Goal: Download file/media

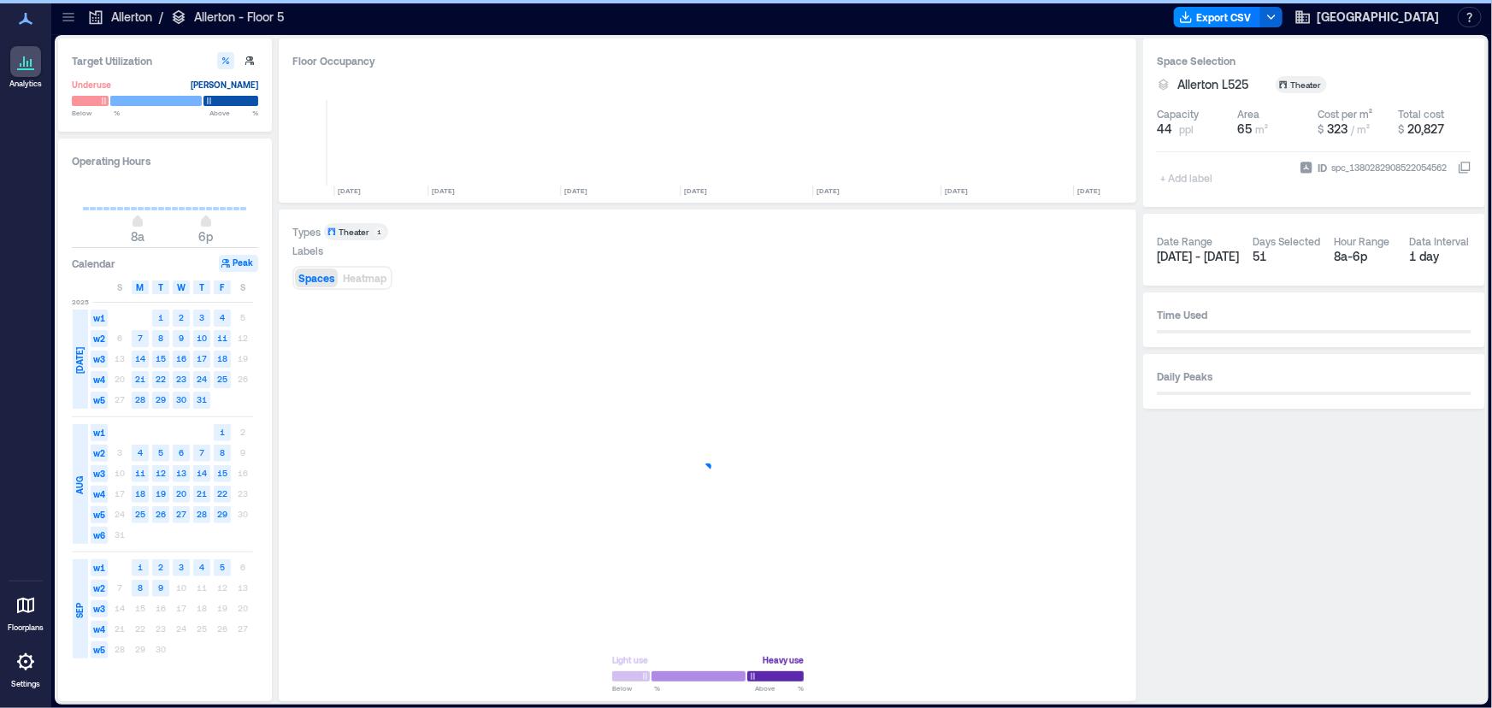
scroll to position [0, 386]
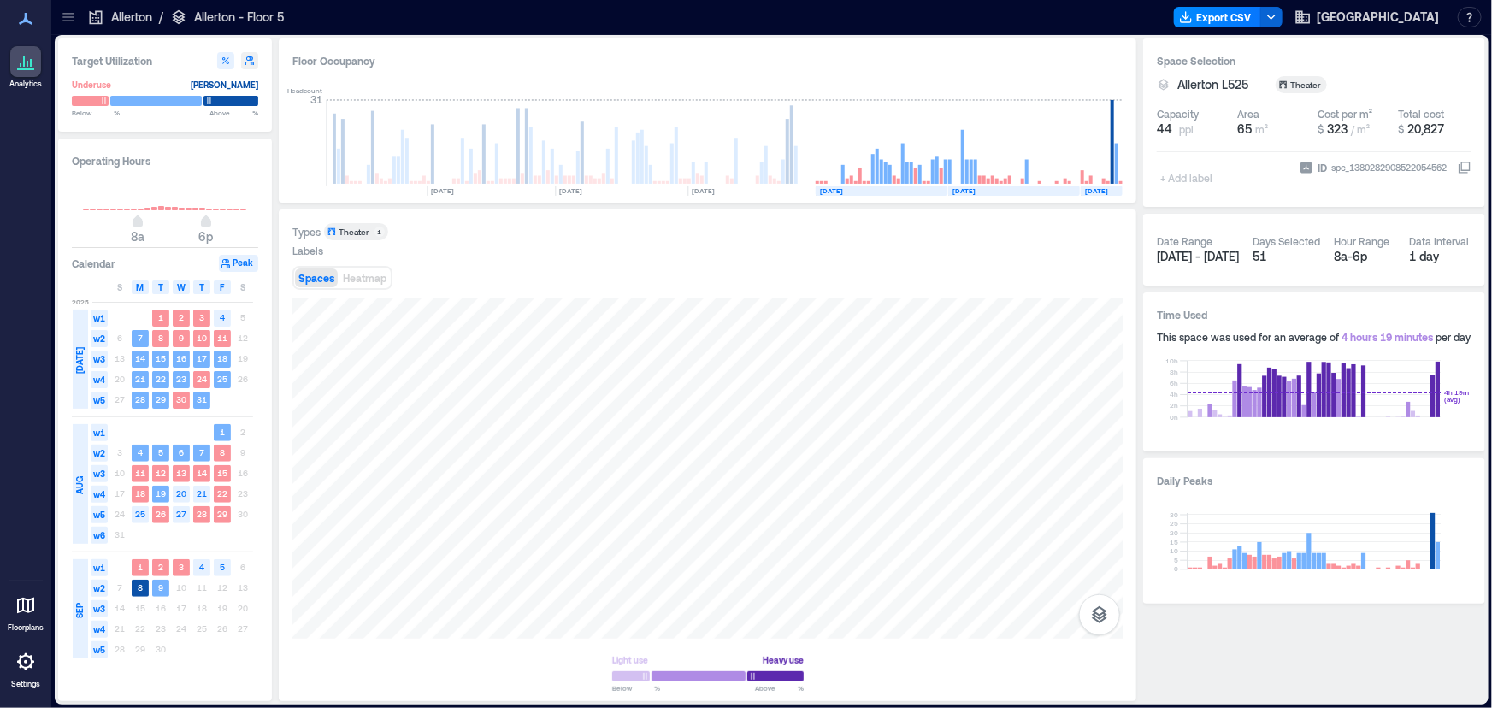
click at [251, 56] on icon "button" at bounding box center [250, 61] width 10 height 10
type input "*"
type input "**"
click at [227, 56] on icon "button" at bounding box center [226, 61] width 10 height 10
type input "**"
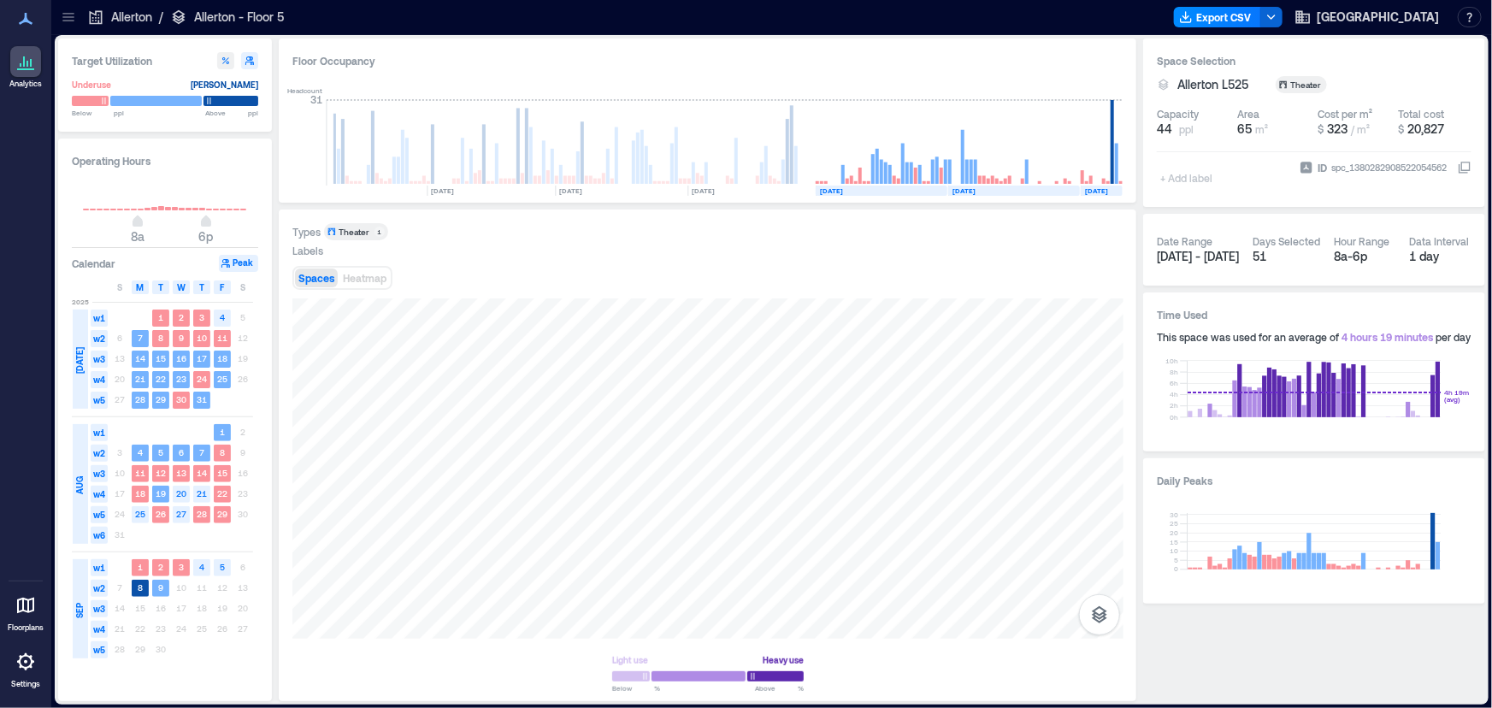
type input "**"
type input "*"
click at [142, 220] on span "9a" at bounding box center [144, 223] width 10 height 7
type input "**"
click at [198, 220] on span "5p" at bounding box center [199, 223] width 10 height 7
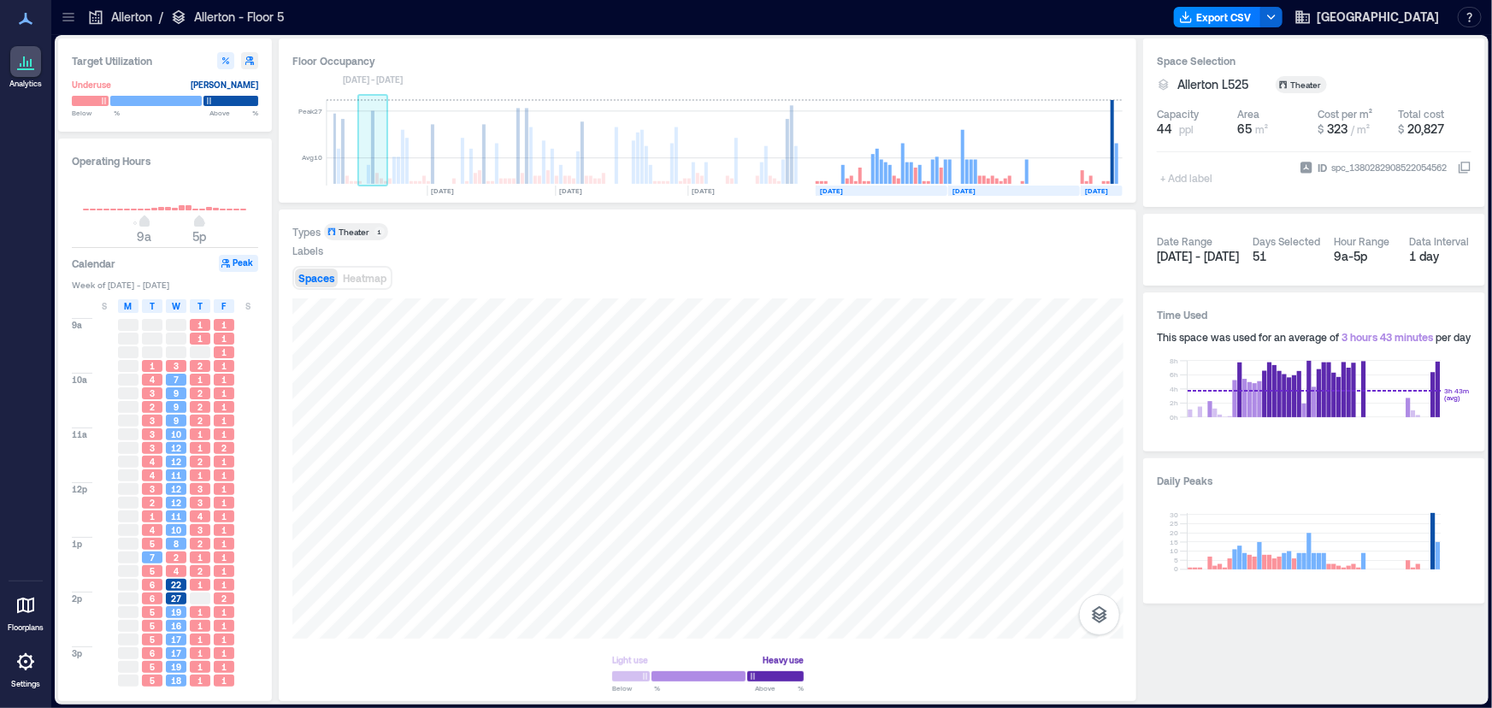
click at [359, 180] on rect at bounding box center [373, 142] width 30 height 85
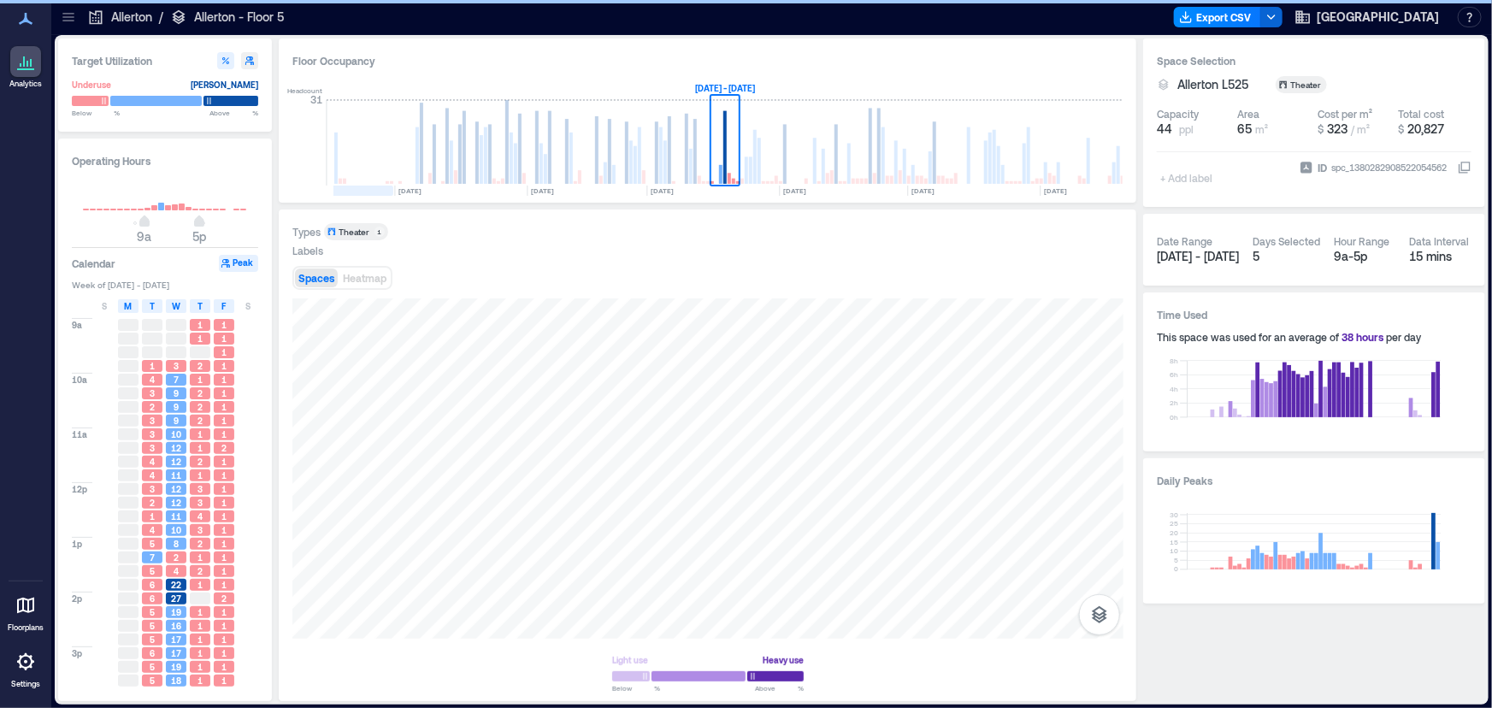
scroll to position [0, 30]
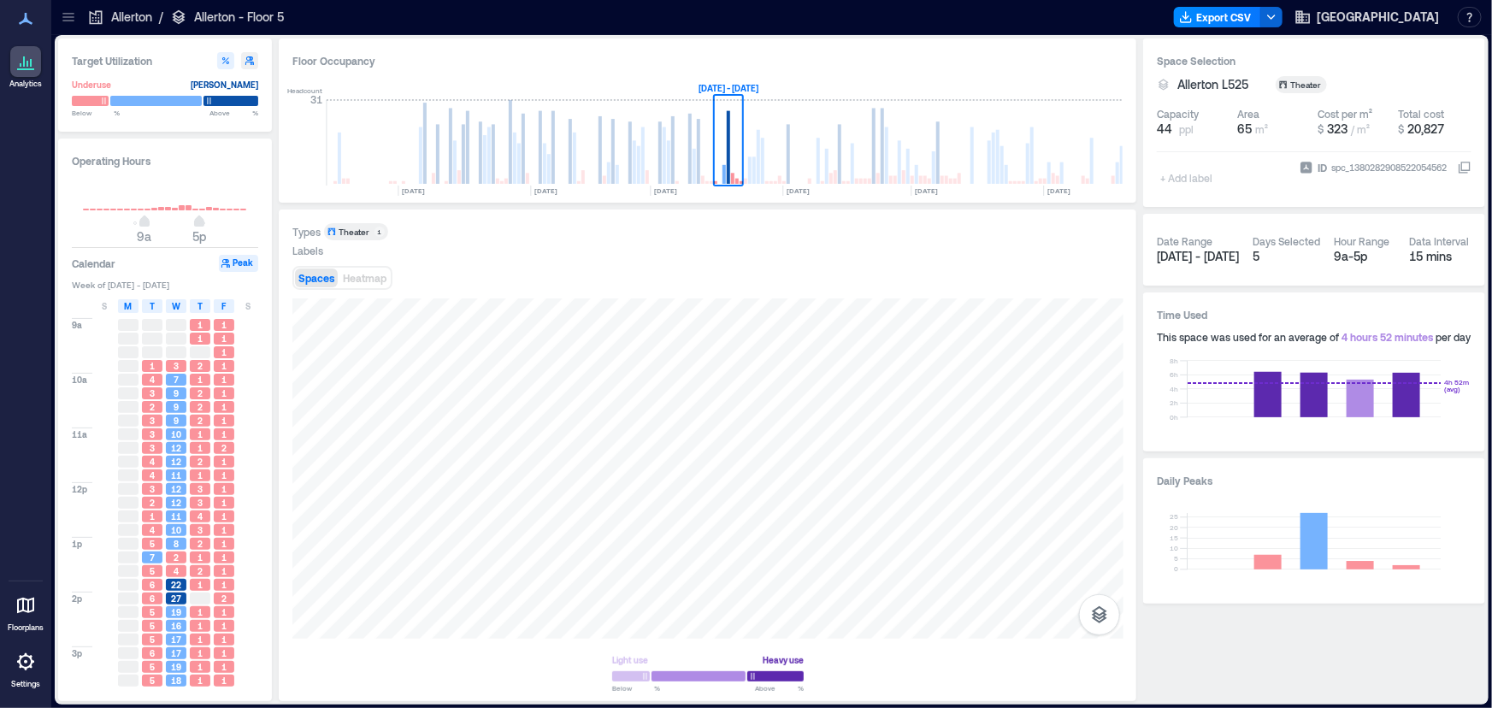
click at [357, 194] on div "Floor Occupancy Headcount [DATE] [DATE] [DATE] [DATE] [DATE] [DATE] [DATE] [DAT…" at bounding box center [708, 120] width 858 height 164
click at [358, 186] on rect at bounding box center [350, 191] width 93 height 10
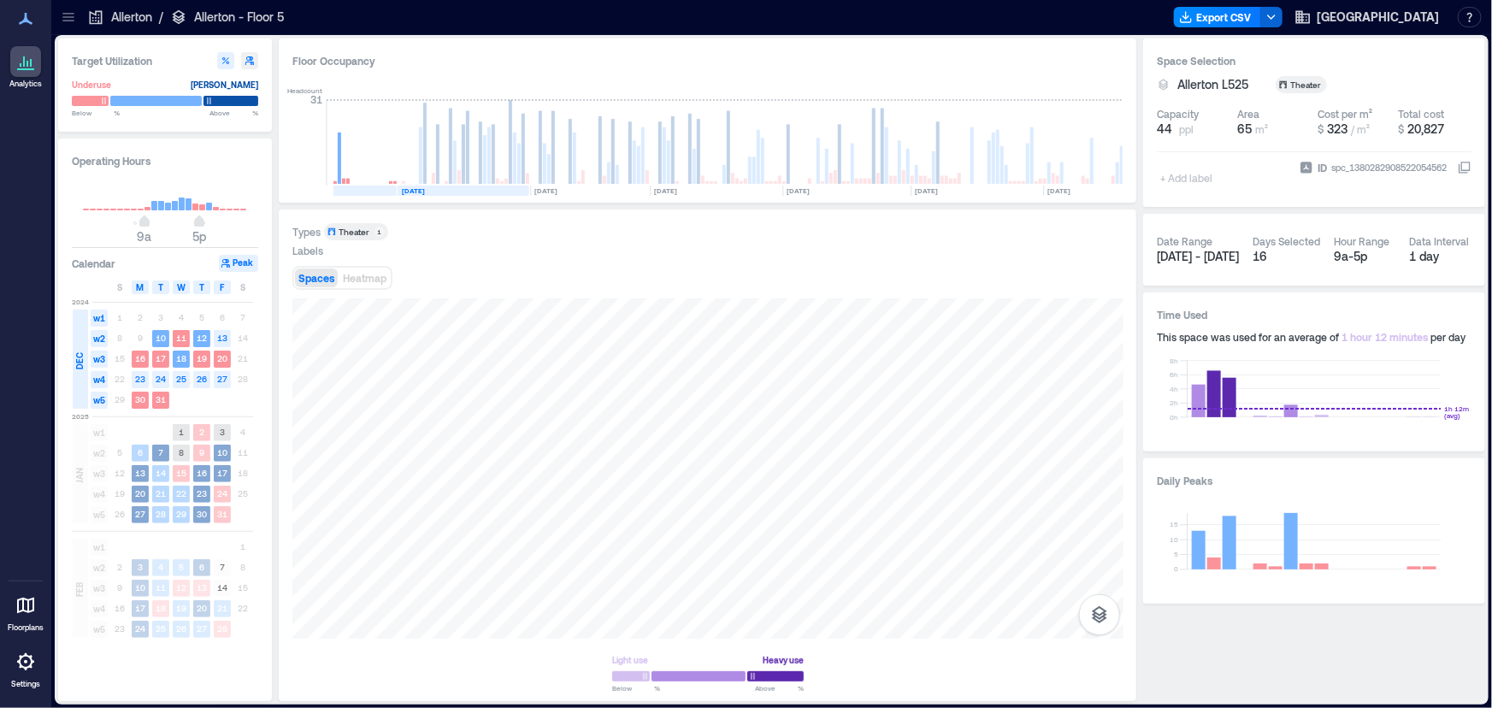
click at [467, 187] on rect at bounding box center [464, 191] width 132 height 10
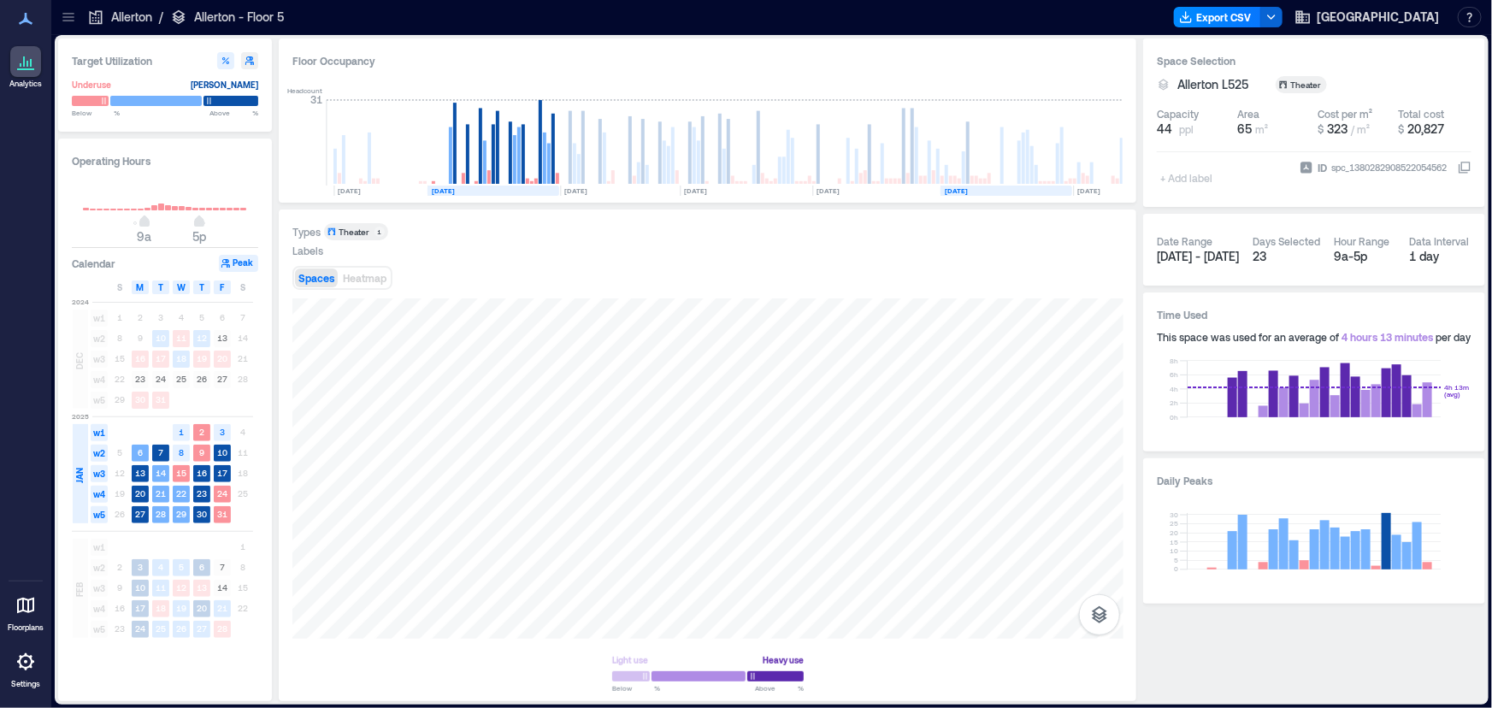
click at [962, 188] on text "[DATE]" at bounding box center [956, 190] width 23 height 9
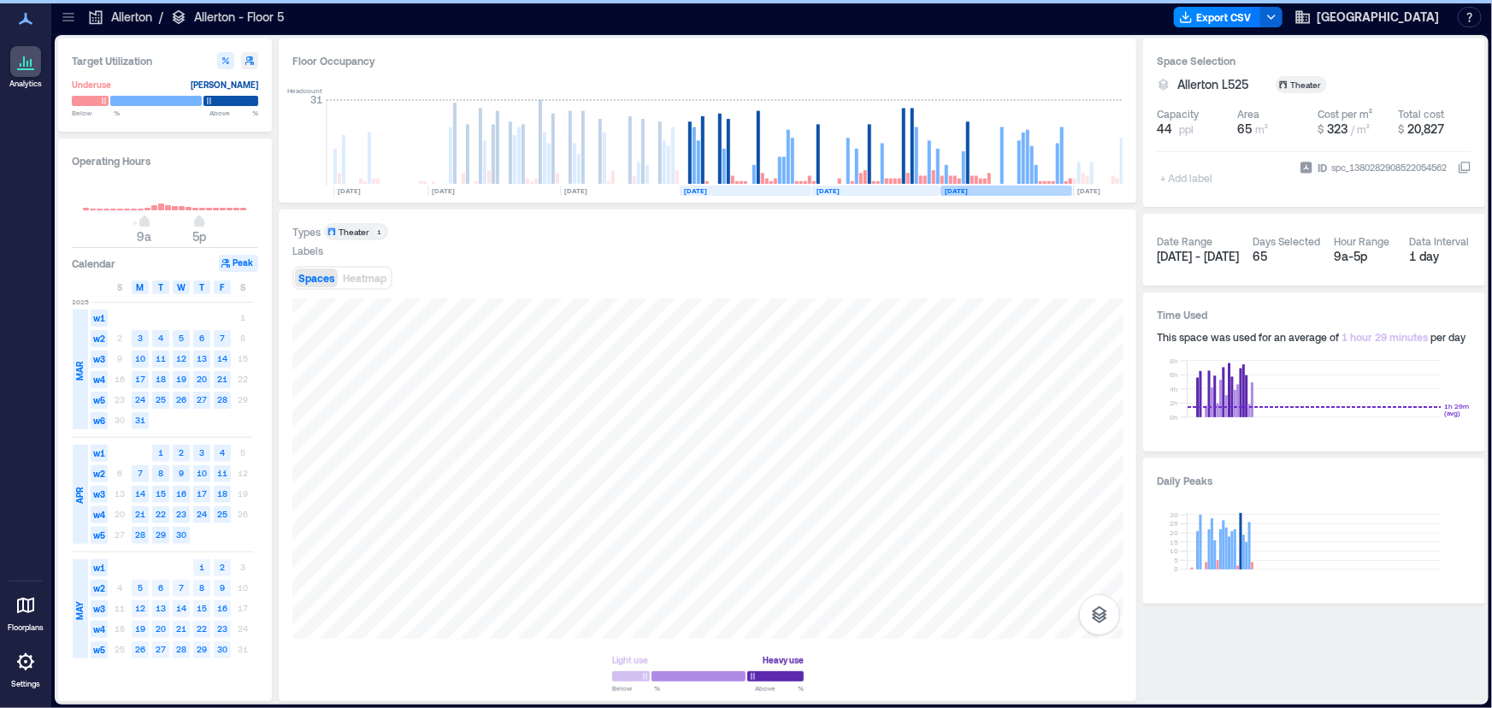
scroll to position [0, 147]
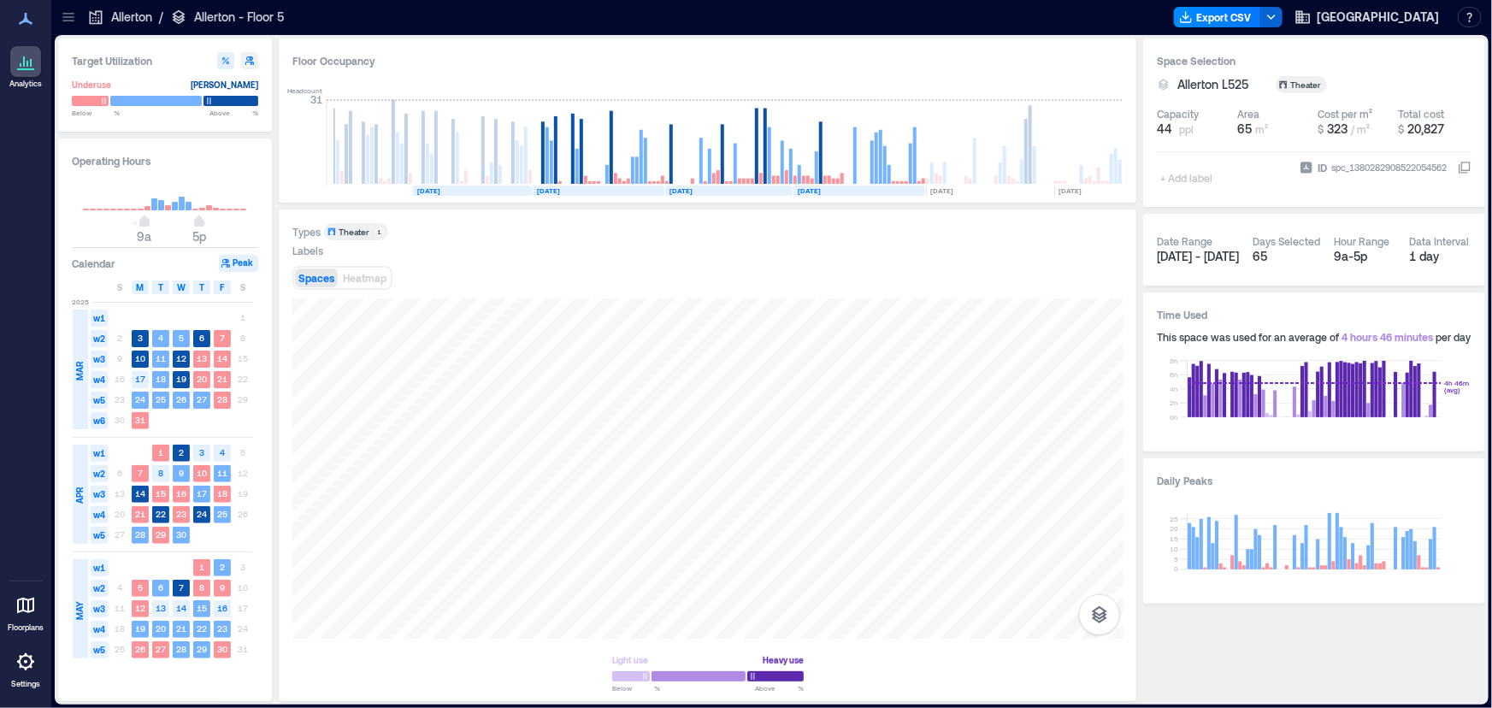
click at [469, 187] on rect at bounding box center [472, 191] width 119 height 10
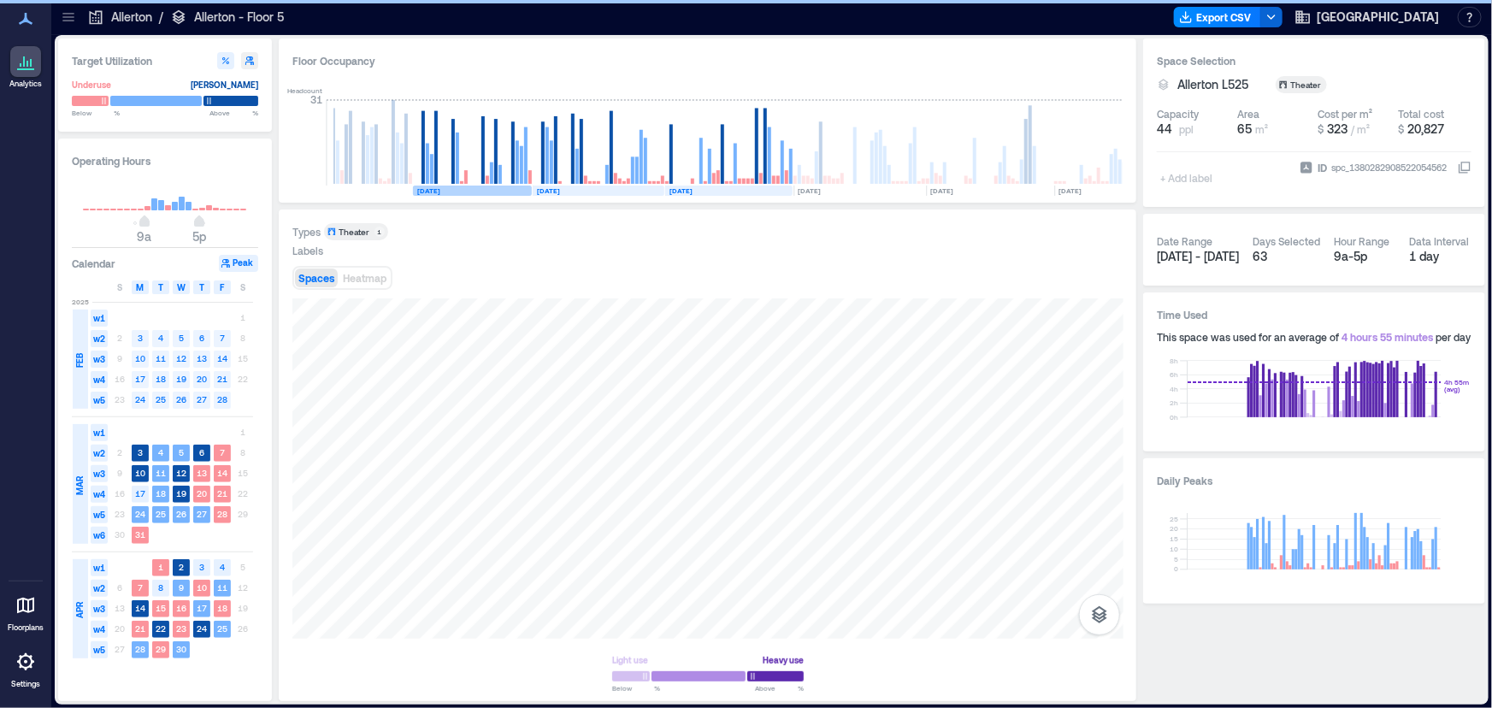
scroll to position [0, 21]
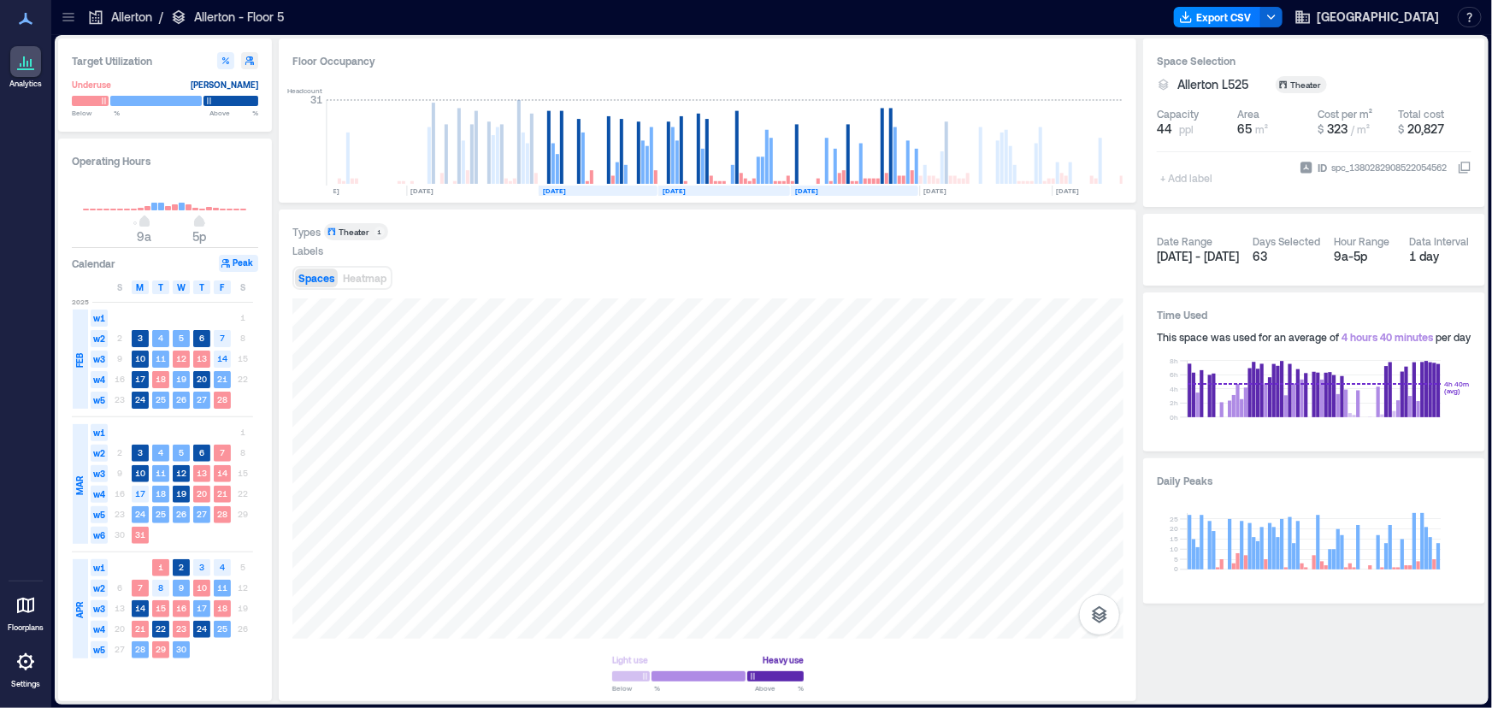
click at [433, 192] on div "[DATE] [DATE] [DATE] [DATE] [DATE] [DATE] [DATE] [DATE] [DATE] [DATE]" at bounding box center [727, 136] width 789 height 121
click at [433, 187] on text "[DATE]" at bounding box center [421, 190] width 23 height 9
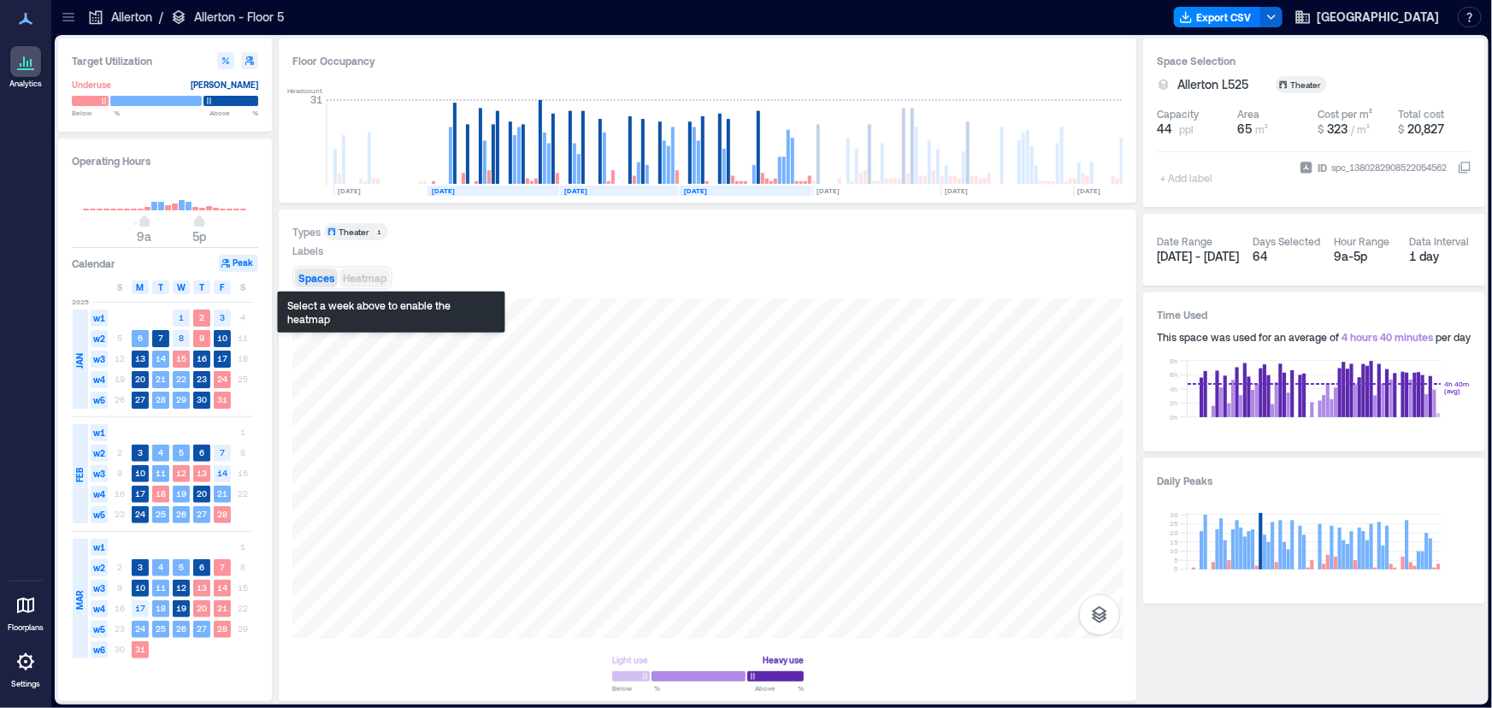
click at [360, 274] on span "Heatmap" at bounding box center [365, 278] width 44 height 12
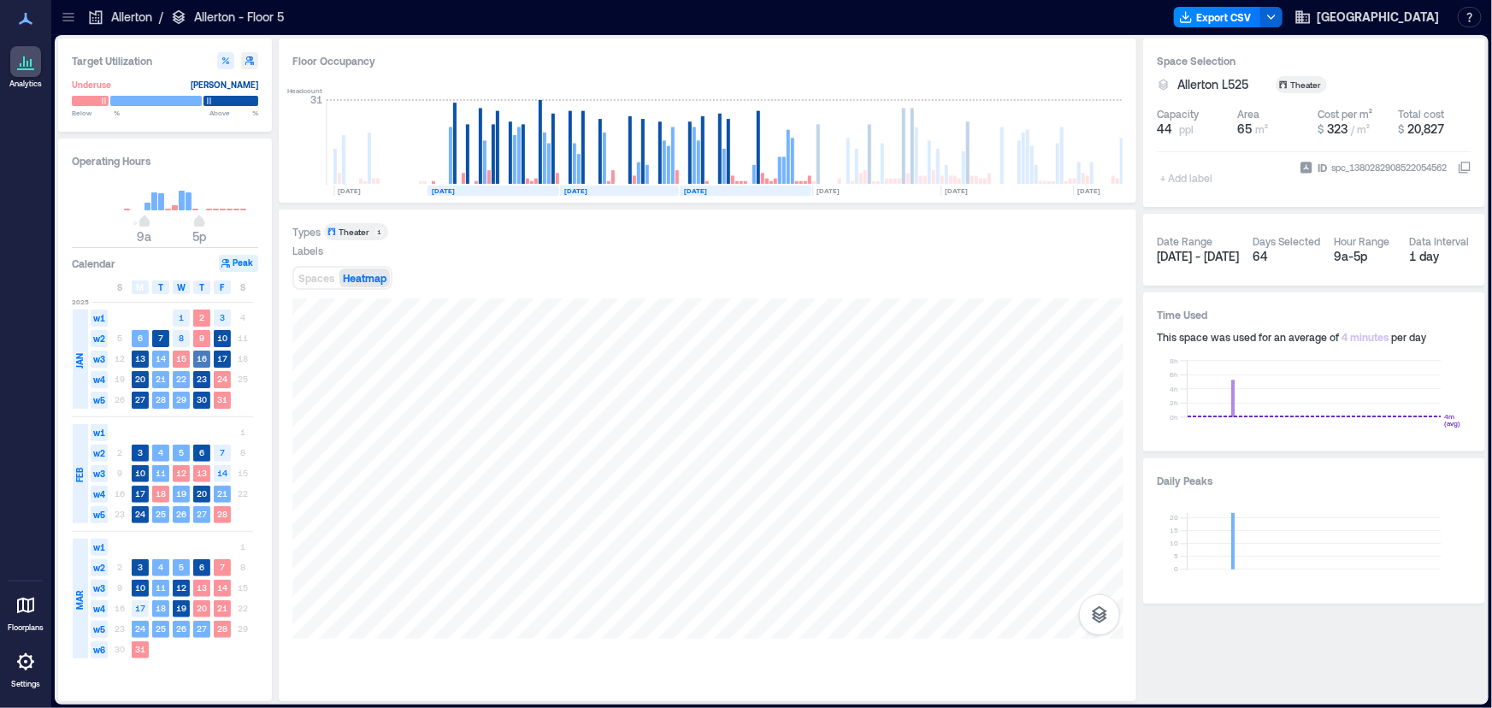
click at [205, 351] on rect at bounding box center [201, 359] width 17 height 17
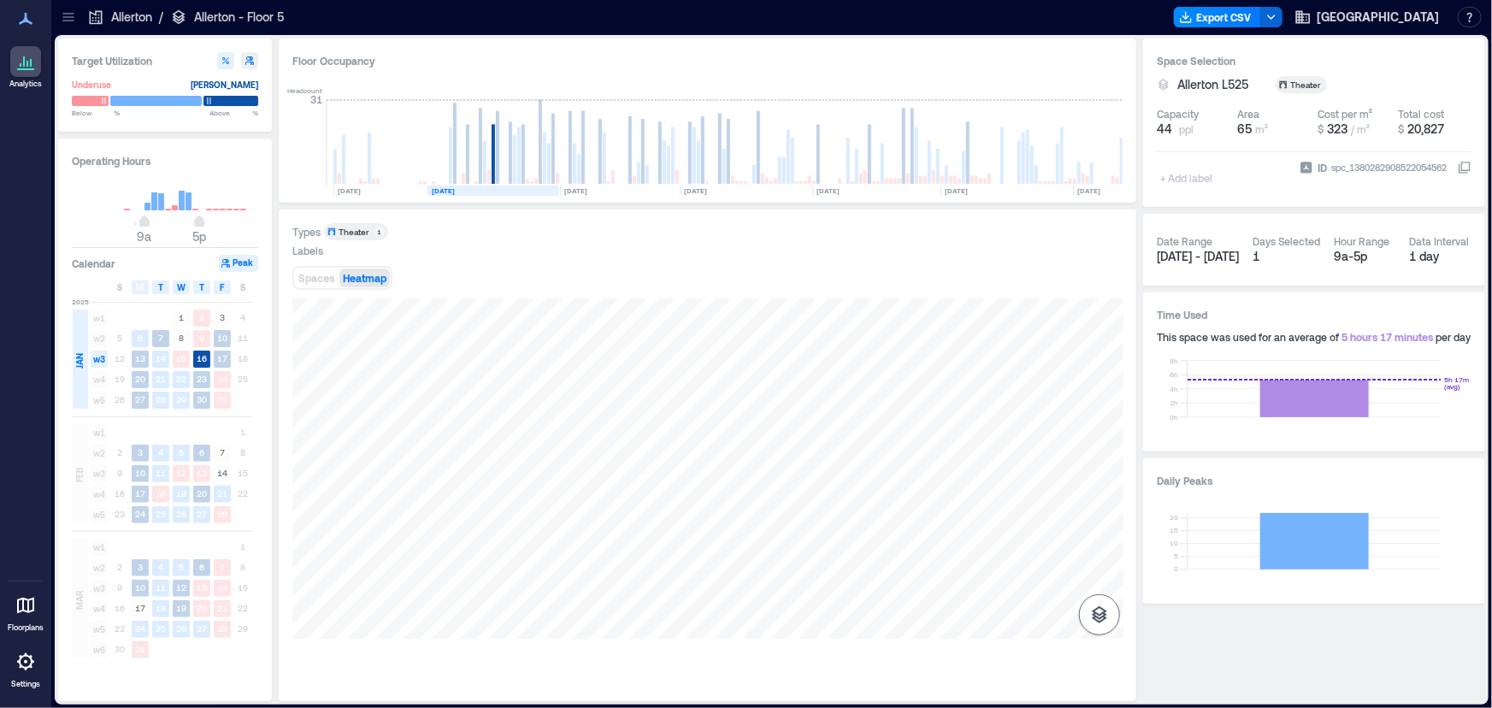
click at [1104, 615] on icon "button" at bounding box center [1099, 614] width 21 height 21
click at [1108, 568] on div "Spaces" at bounding box center [1099, 570] width 29 height 31
click at [1100, 539] on button "Sensors" at bounding box center [1099, 529] width 41 height 41
click at [1100, 567] on icon "button" at bounding box center [1099, 565] width 21 height 21
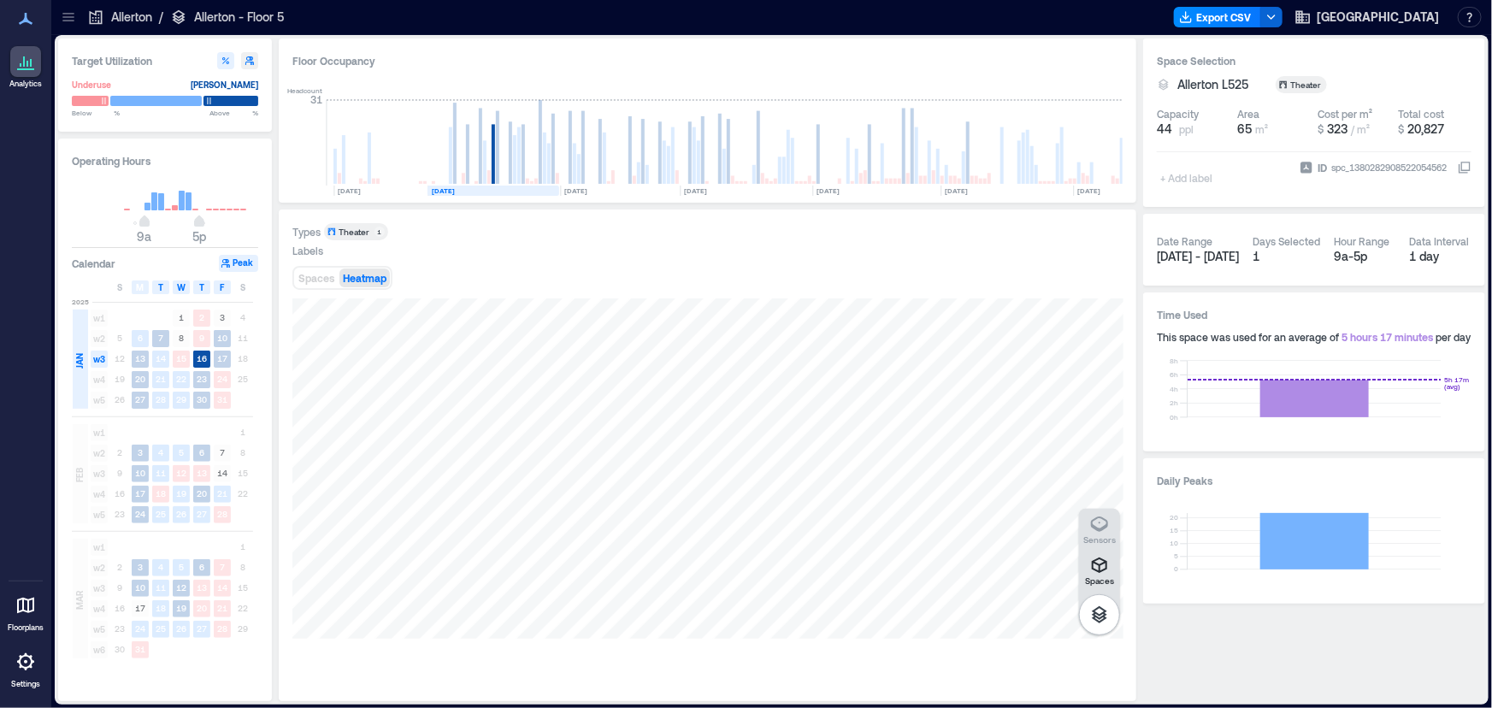
click at [372, 273] on span "Heatmap" at bounding box center [365, 278] width 44 height 12
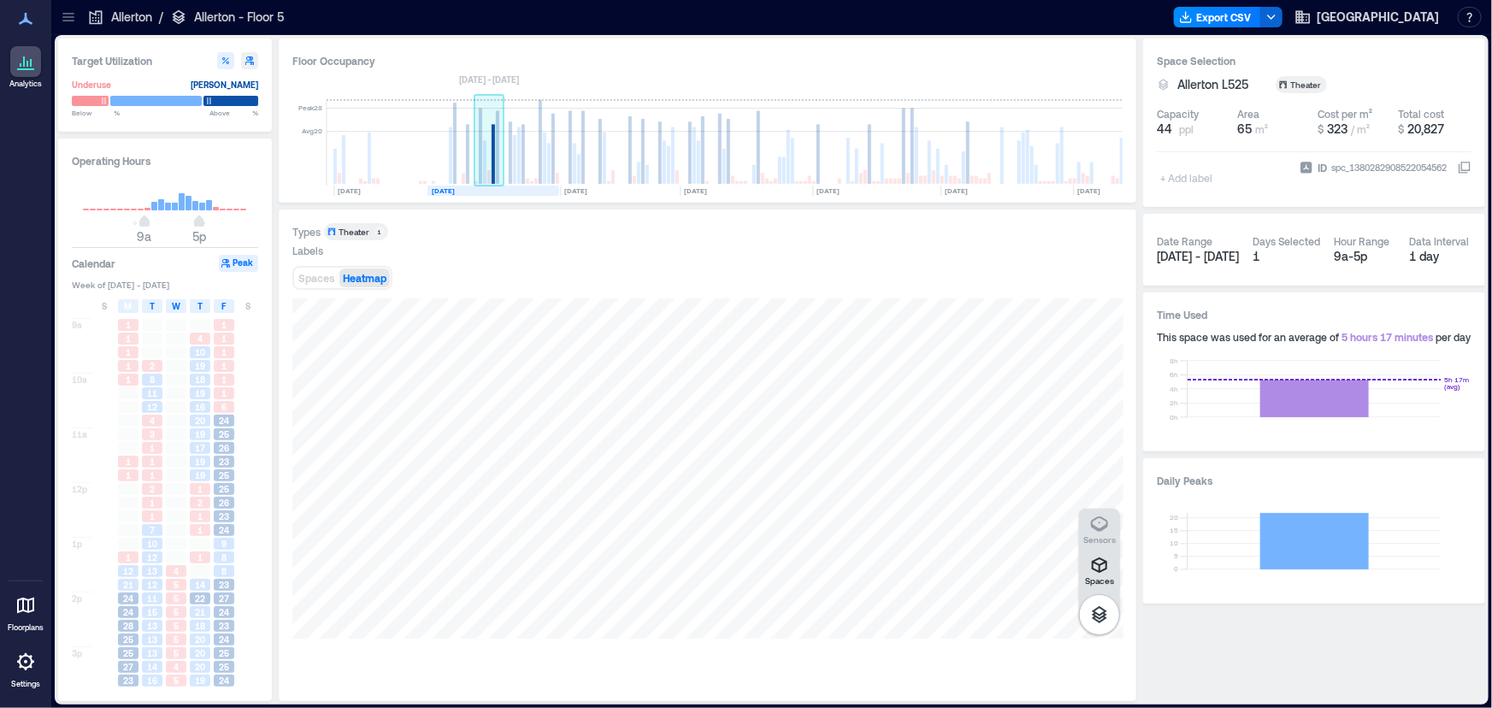
click at [492, 174] on rect at bounding box center [493, 154] width 3 height 60
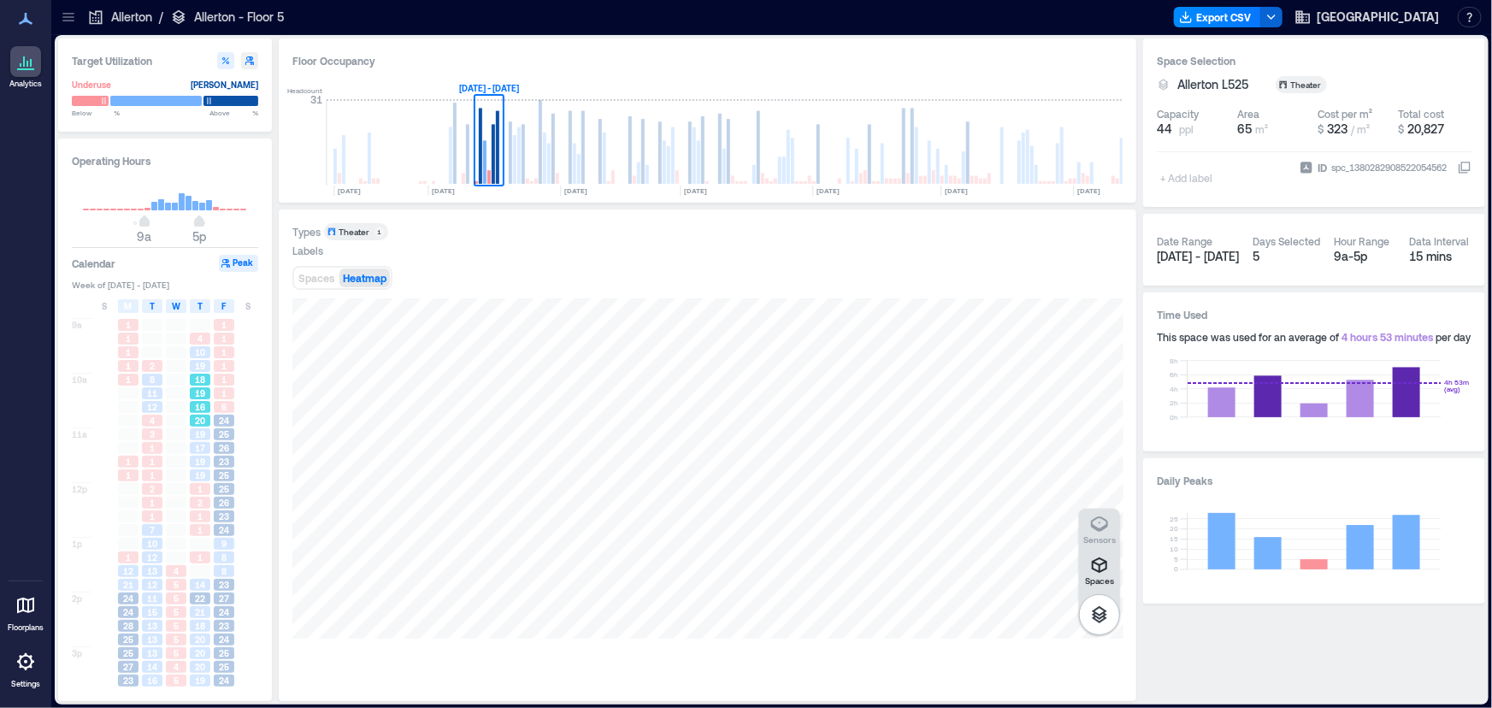
click at [204, 415] on span "20" at bounding box center [200, 421] width 10 height 12
click at [505, 161] on rect at bounding box center [519, 142] width 30 height 85
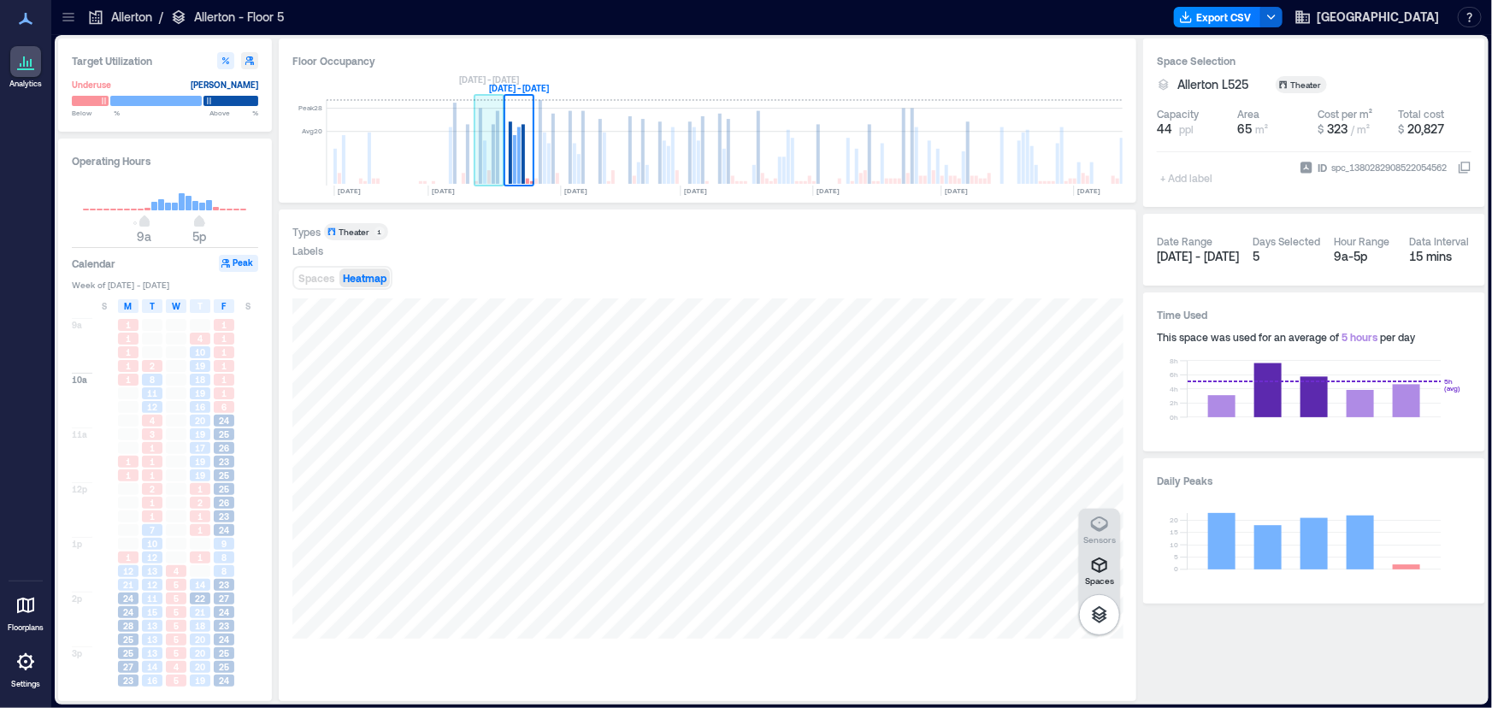
click at [494, 162] on rect at bounding box center [493, 154] width 3 height 60
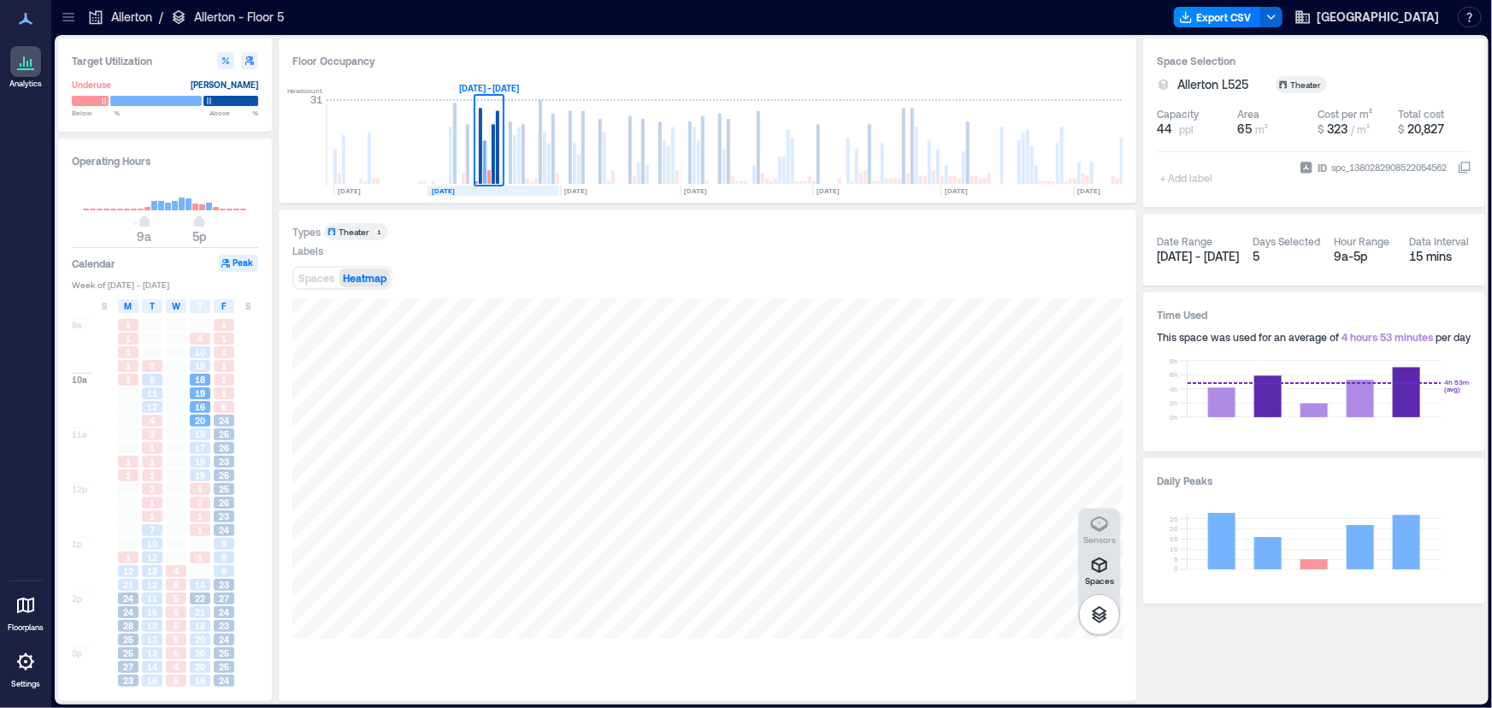
click at [455, 188] on text "[DATE]" at bounding box center [443, 190] width 23 height 9
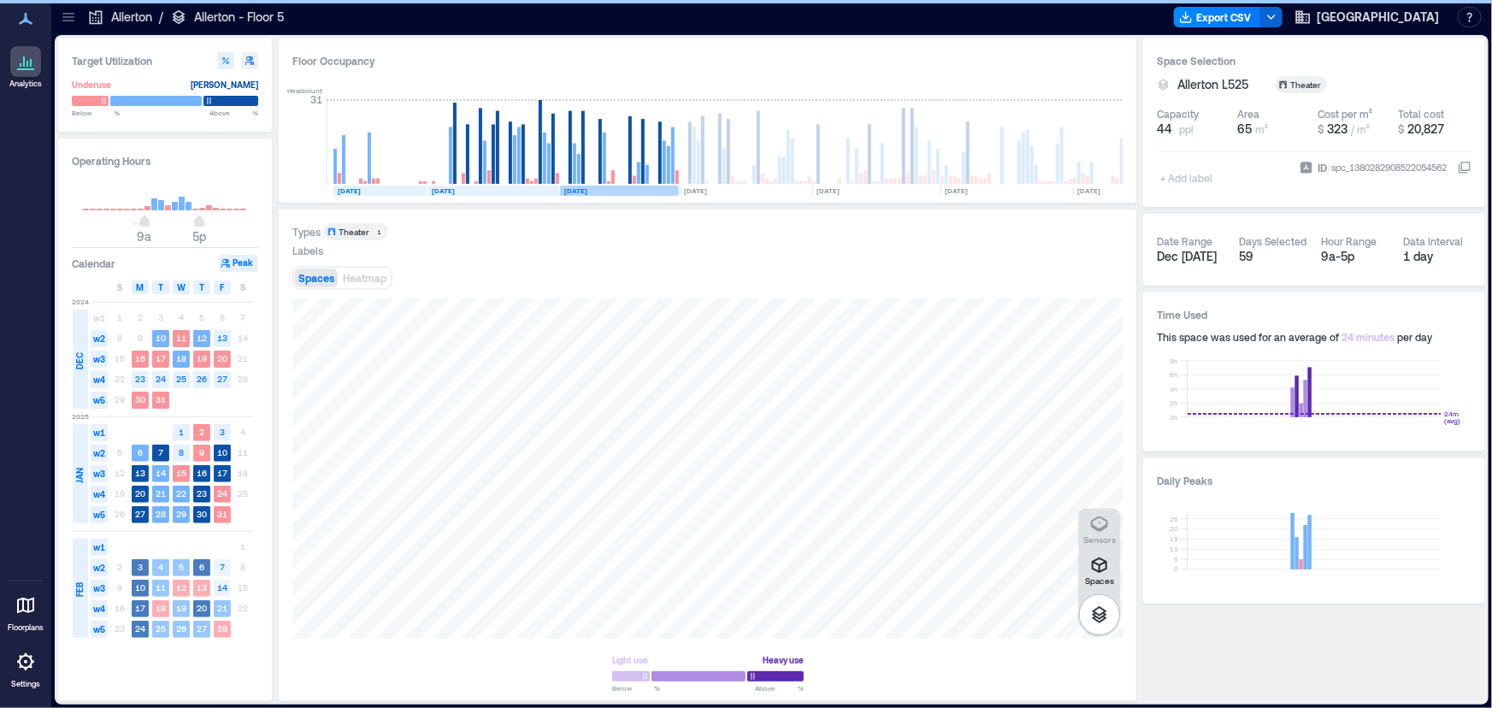
click at [608, 186] on rect at bounding box center [619, 191] width 119 height 10
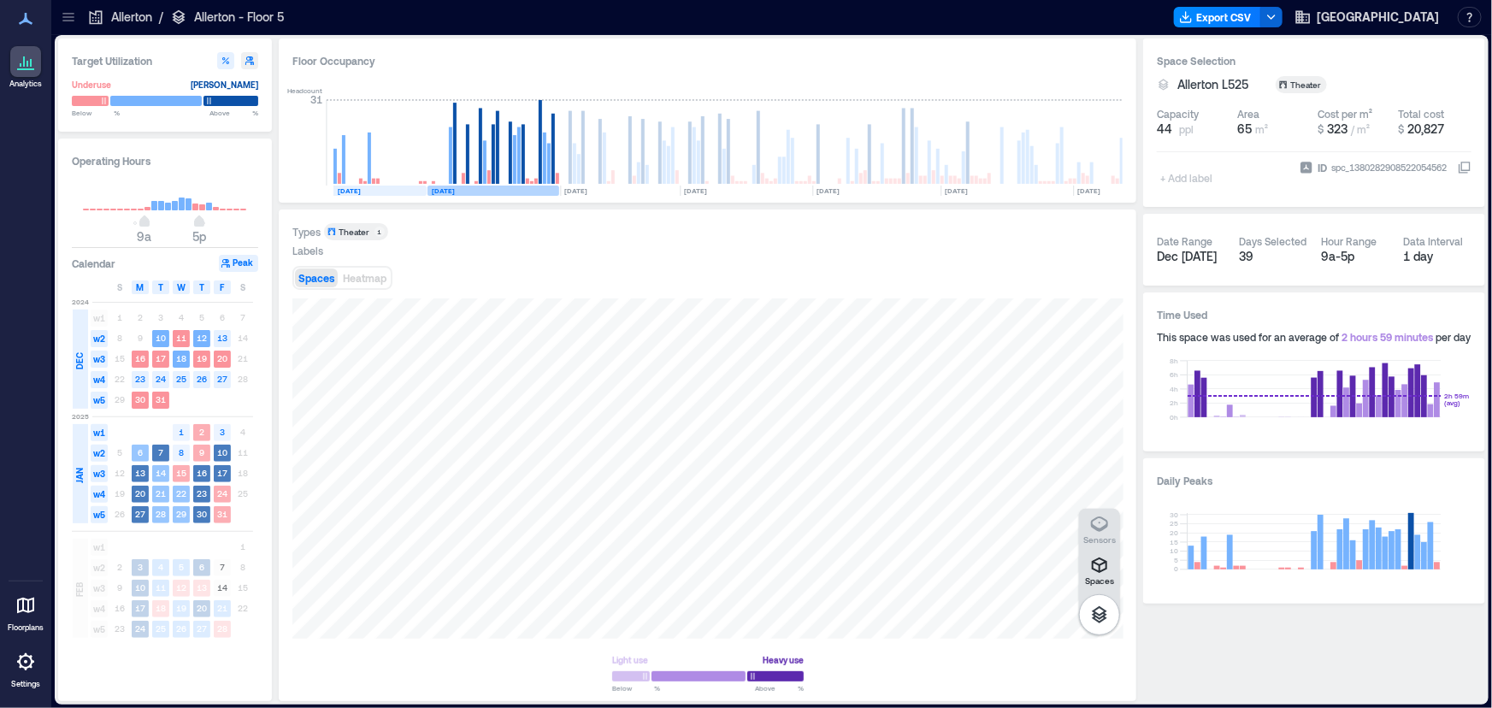
click at [496, 190] on rect at bounding box center [493, 191] width 132 height 10
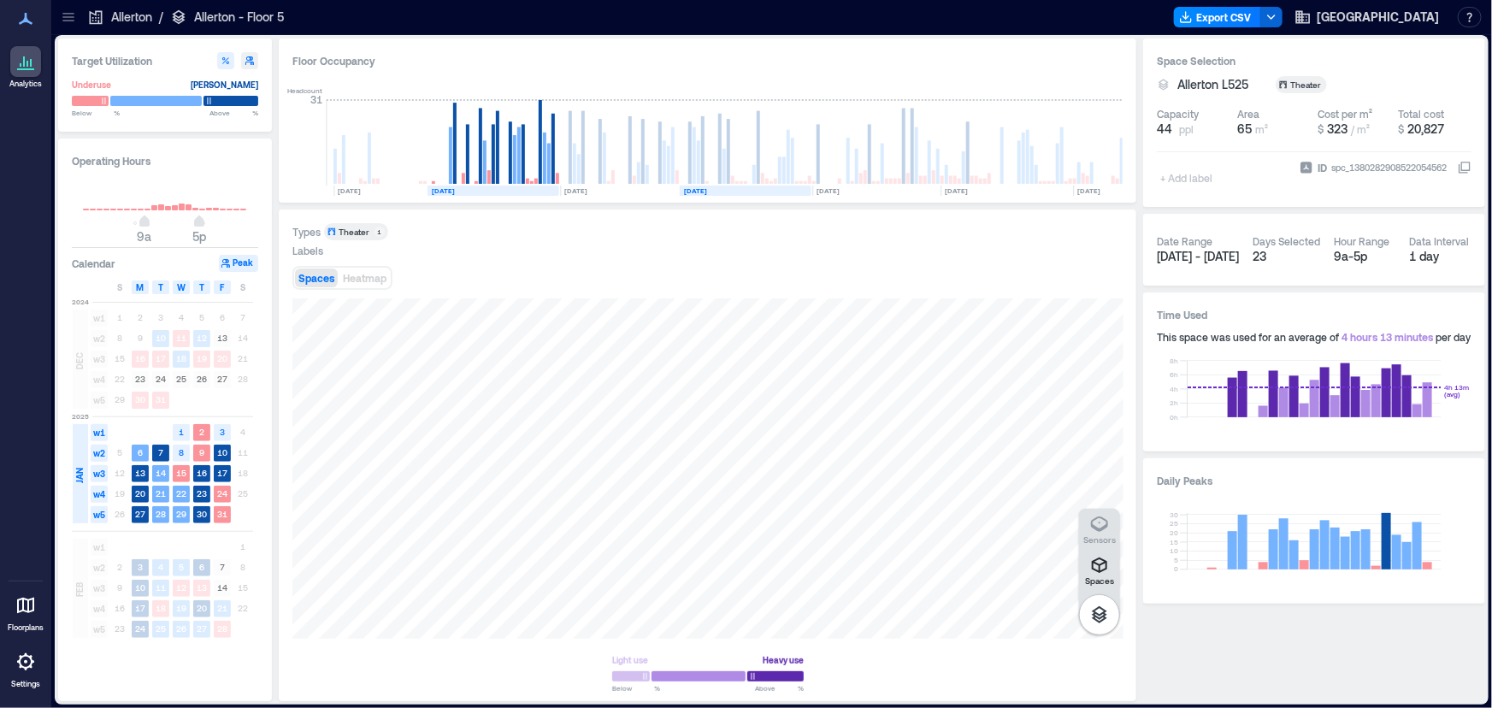
click at [722, 186] on rect at bounding box center [746, 191] width 132 height 10
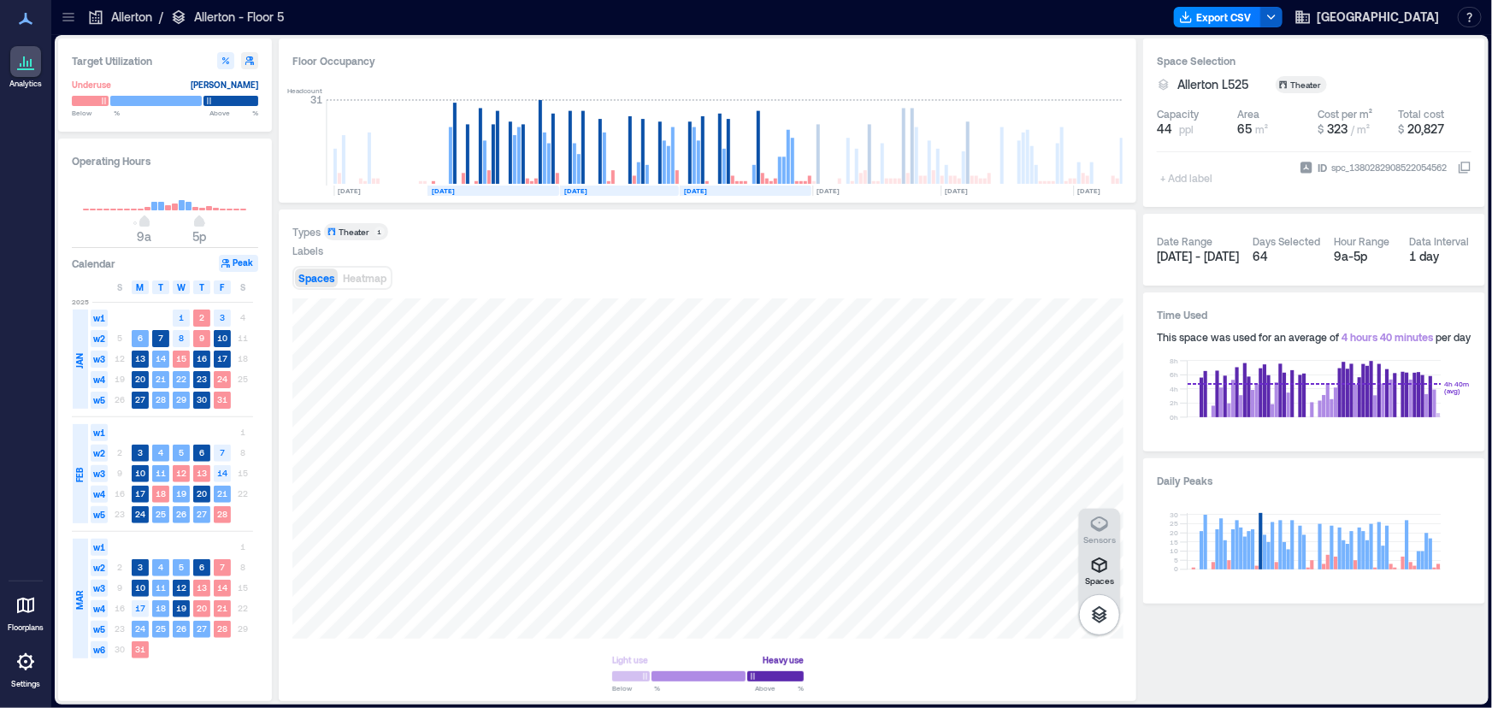
click at [1278, 18] on icon "button" at bounding box center [1272, 17] width 14 height 14
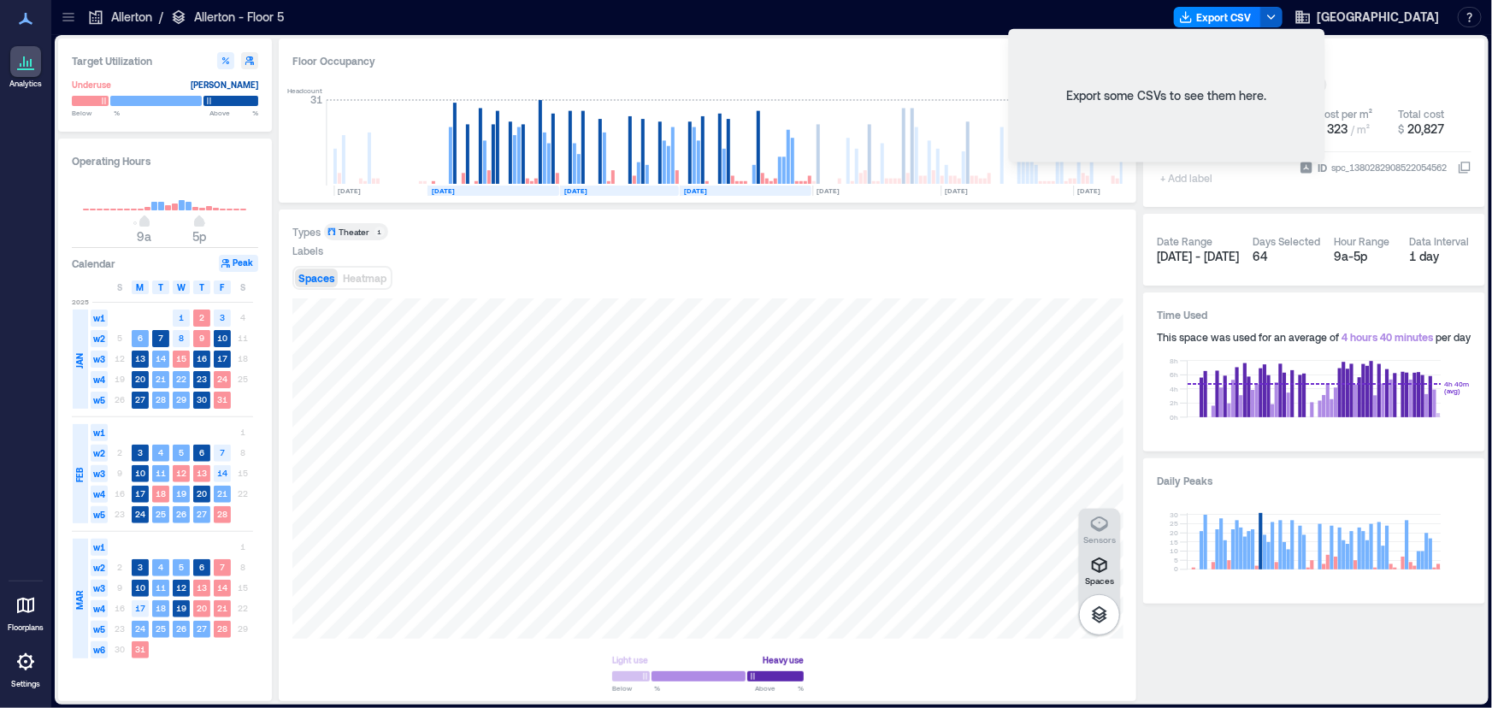
click at [1278, 18] on icon "button" at bounding box center [1272, 17] width 14 height 14
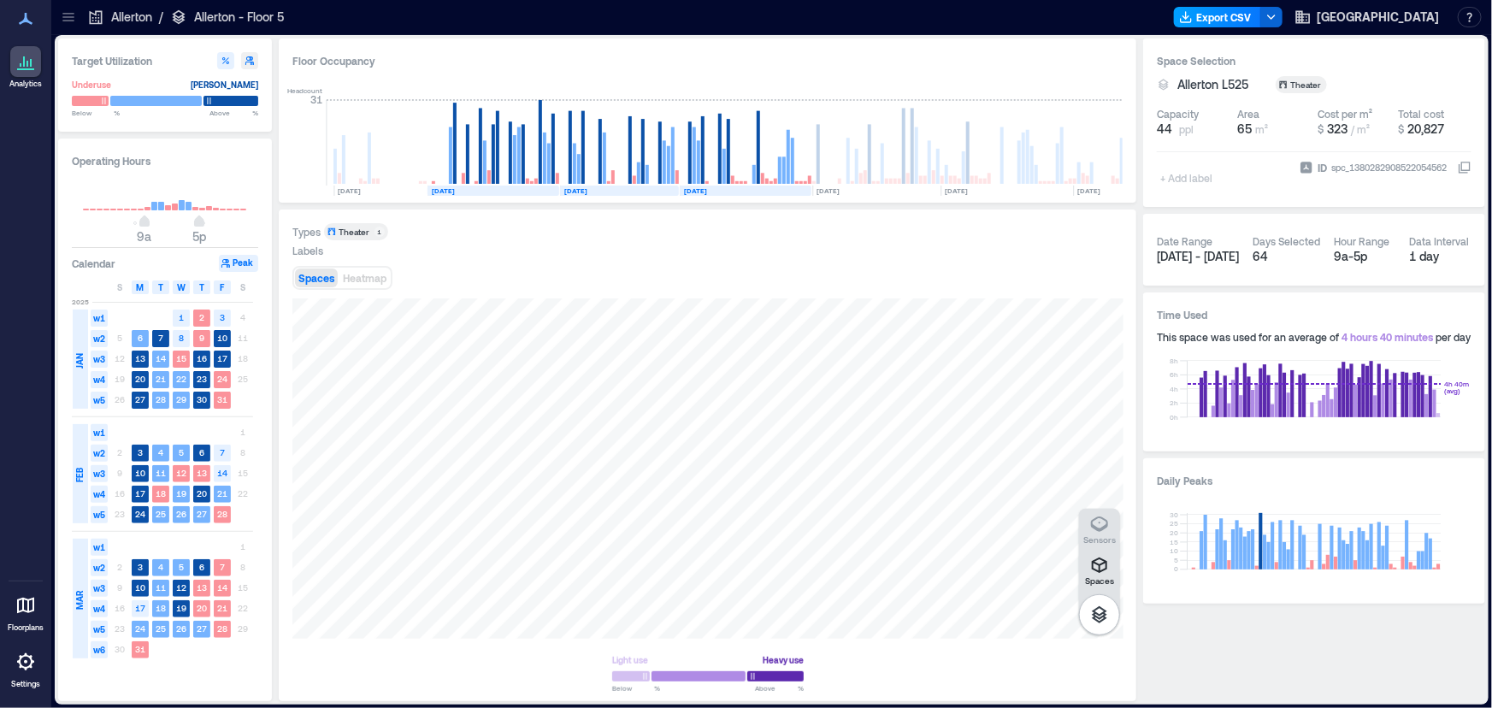
click at [1261, 21] on button "Export CSV" at bounding box center [1217, 17] width 87 height 21
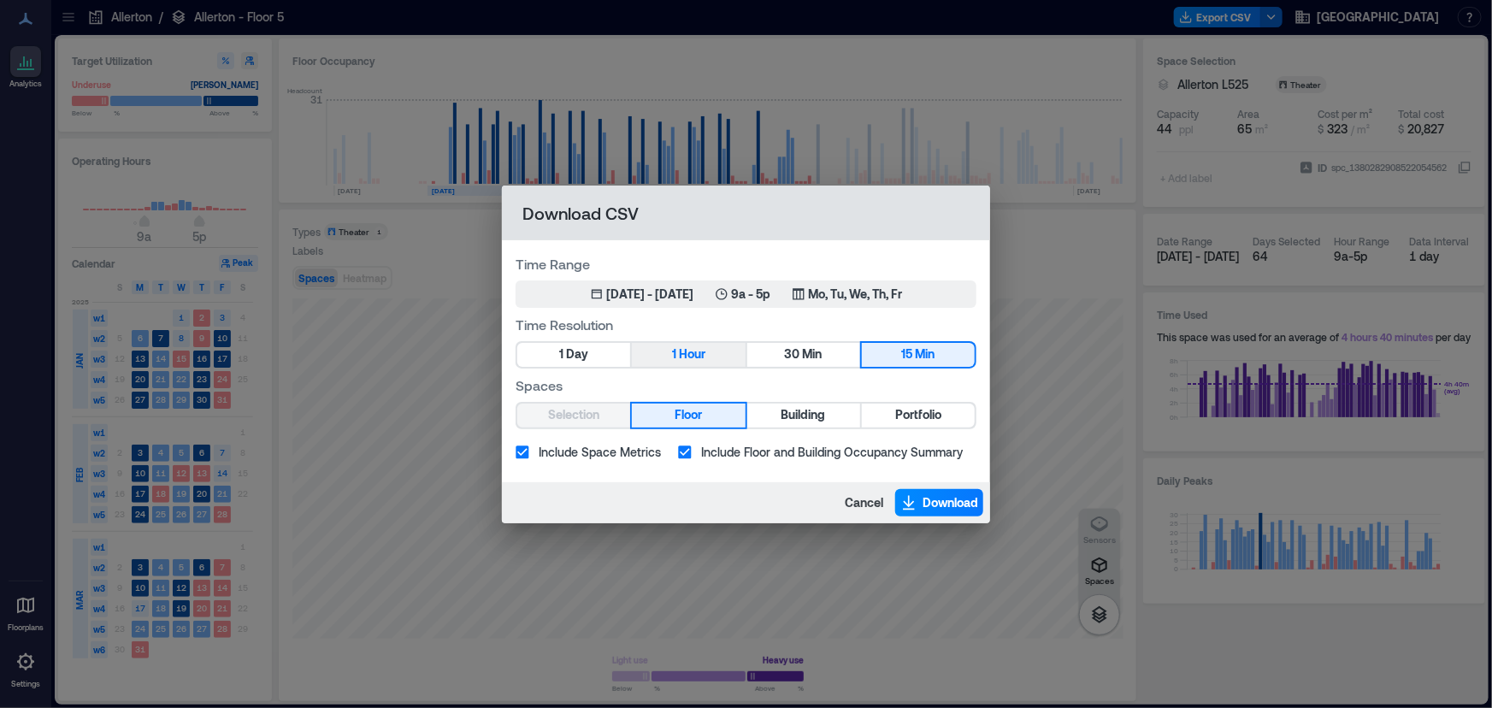
click at [681, 359] on span "Hour" at bounding box center [692, 354] width 27 height 21
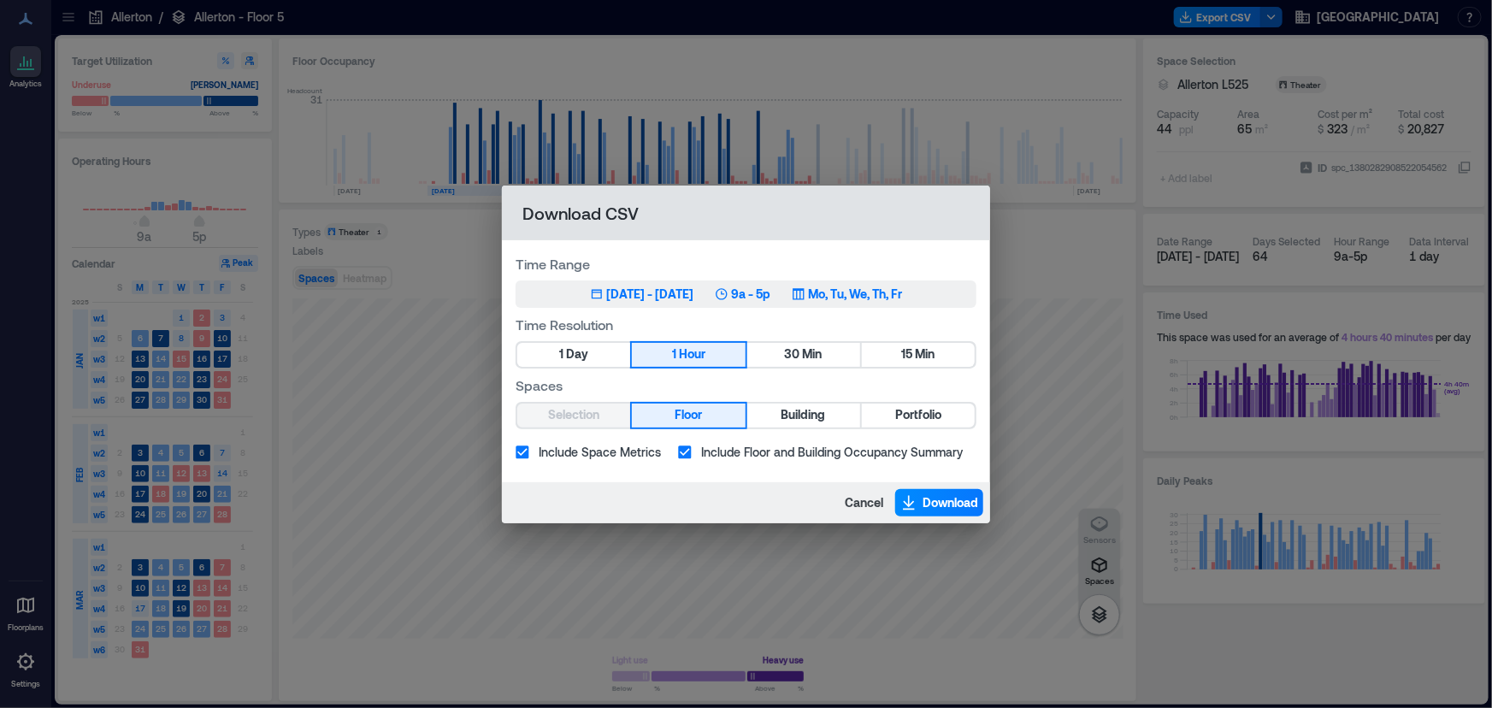
click at [655, 298] on div "[DATE] - [DATE]" at bounding box center [650, 294] width 87 height 17
click at [657, 298] on div "[DATE] - [DATE]" at bounding box center [650, 294] width 87 height 17
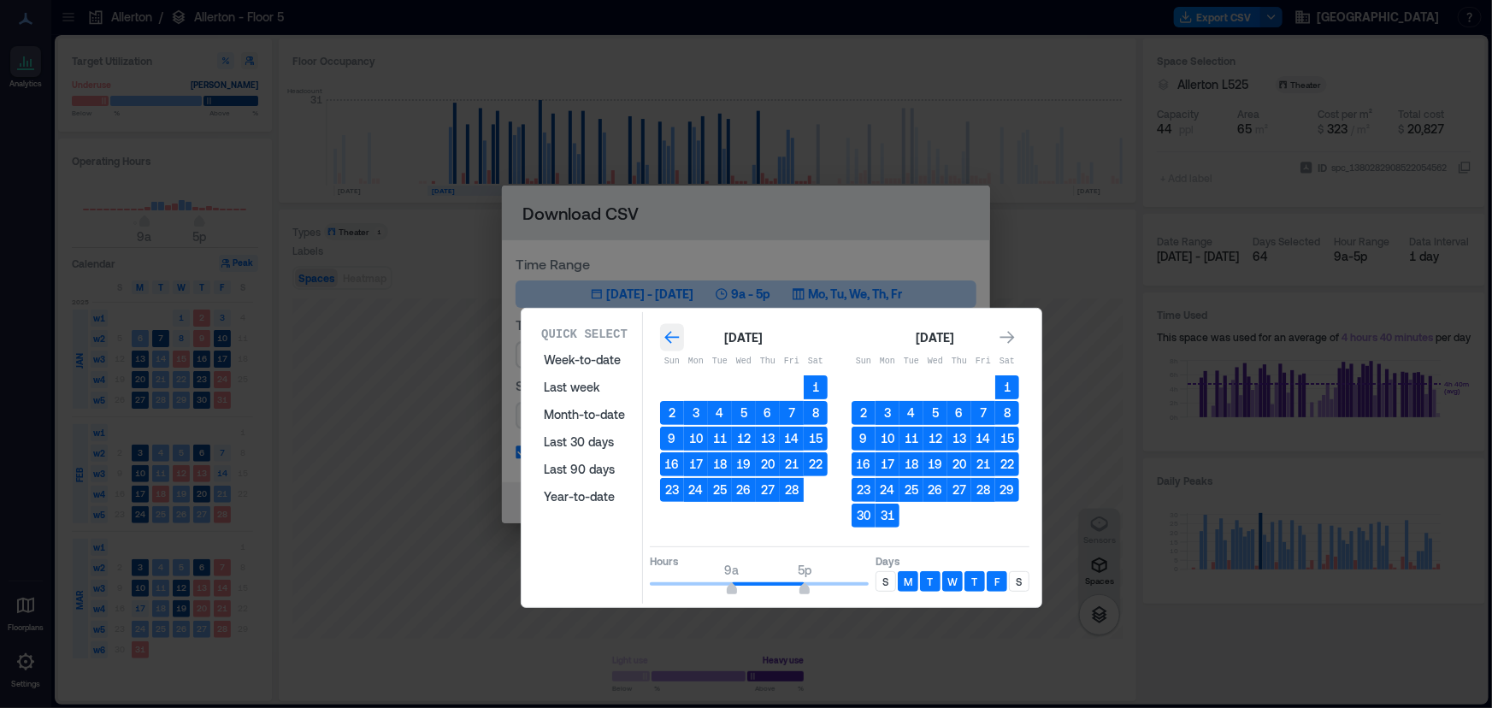
click at [672, 333] on icon "Go to previous month" at bounding box center [671, 337] width 17 height 17
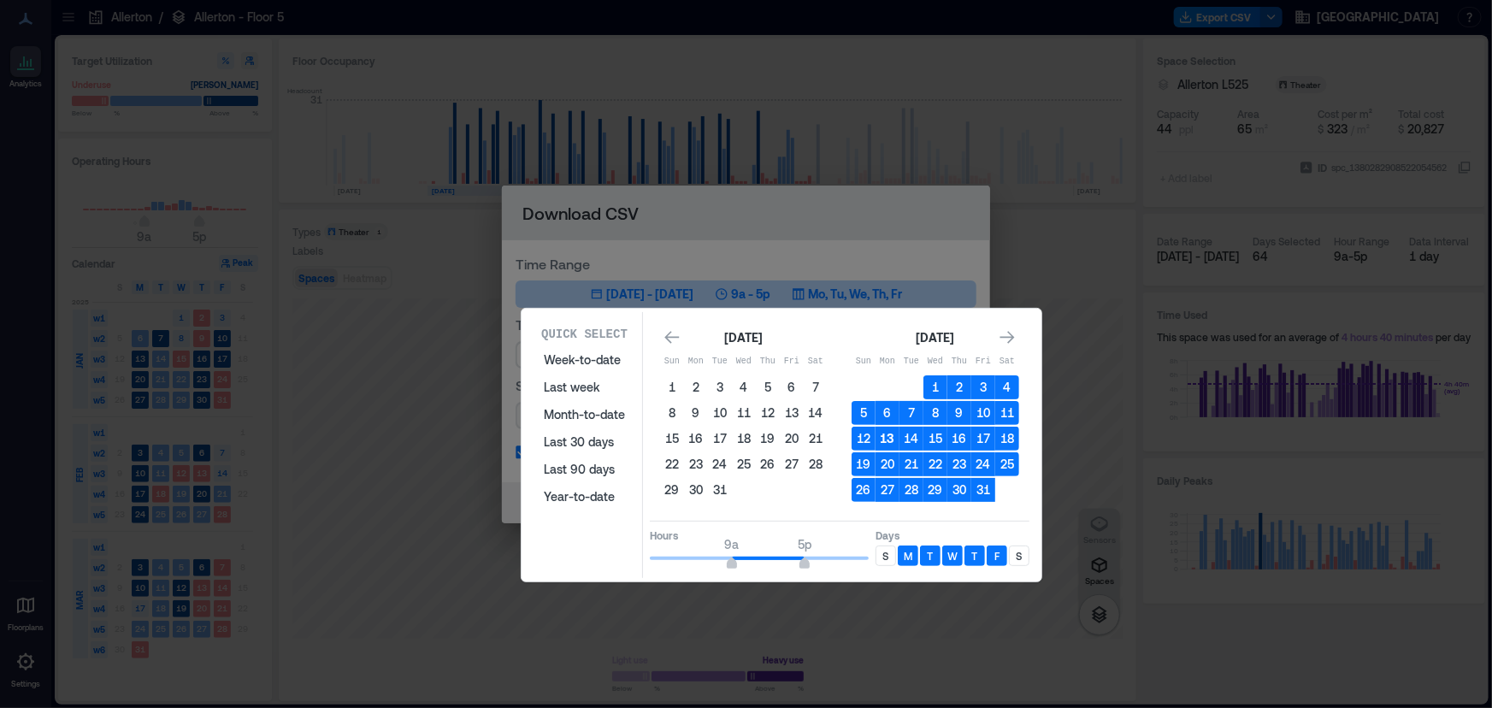
click at [876, 431] on button "13" at bounding box center [888, 439] width 24 height 24
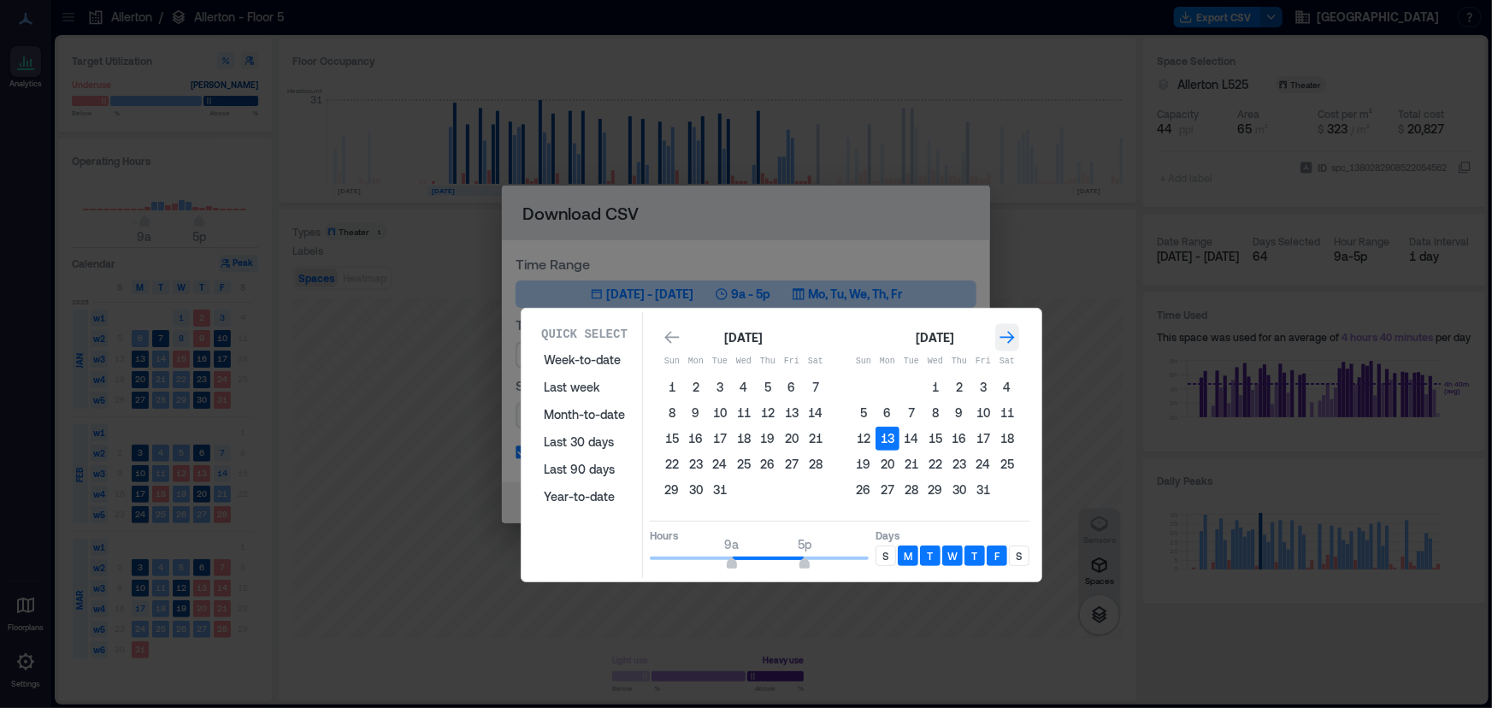
click at [996, 343] on div "Go to next month" at bounding box center [1007, 337] width 24 height 27
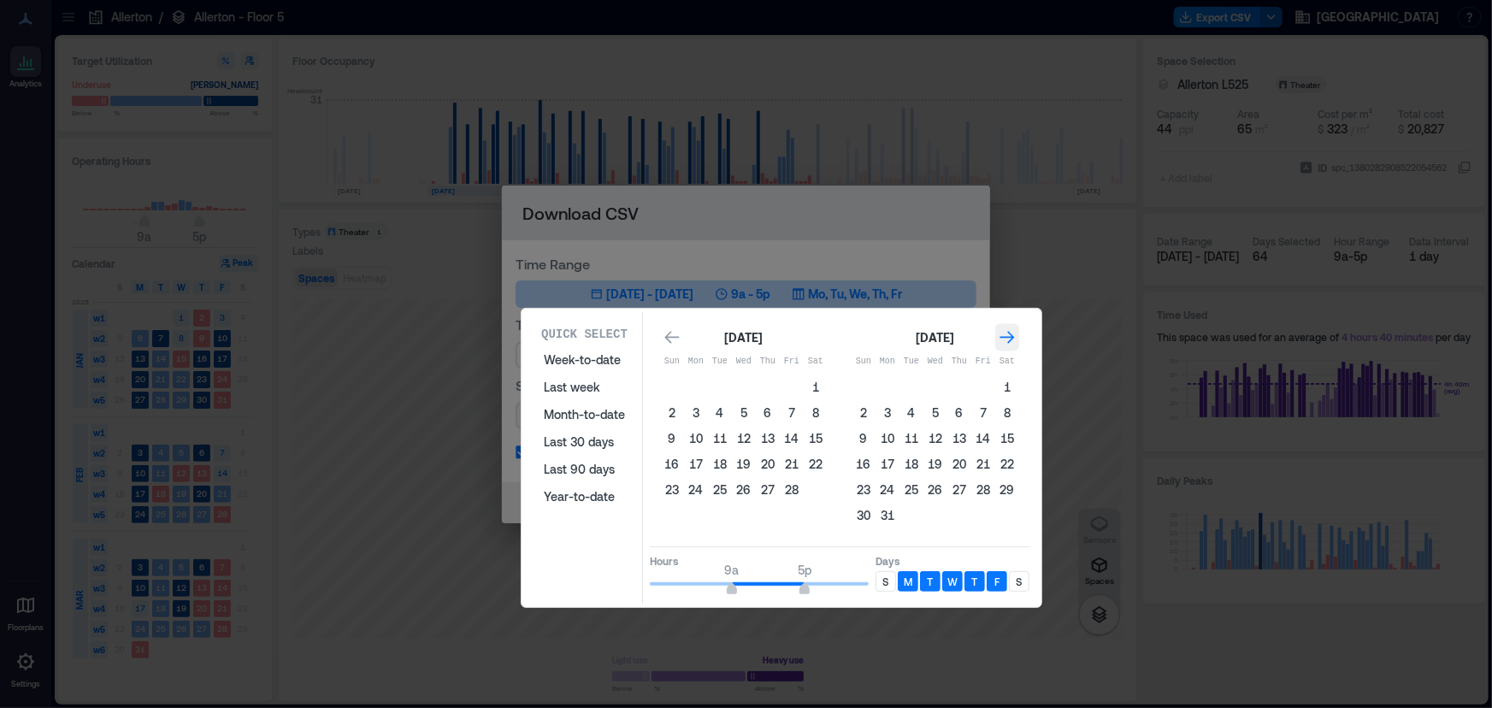
click at [996, 343] on div "Go to next month" at bounding box center [1007, 337] width 24 height 27
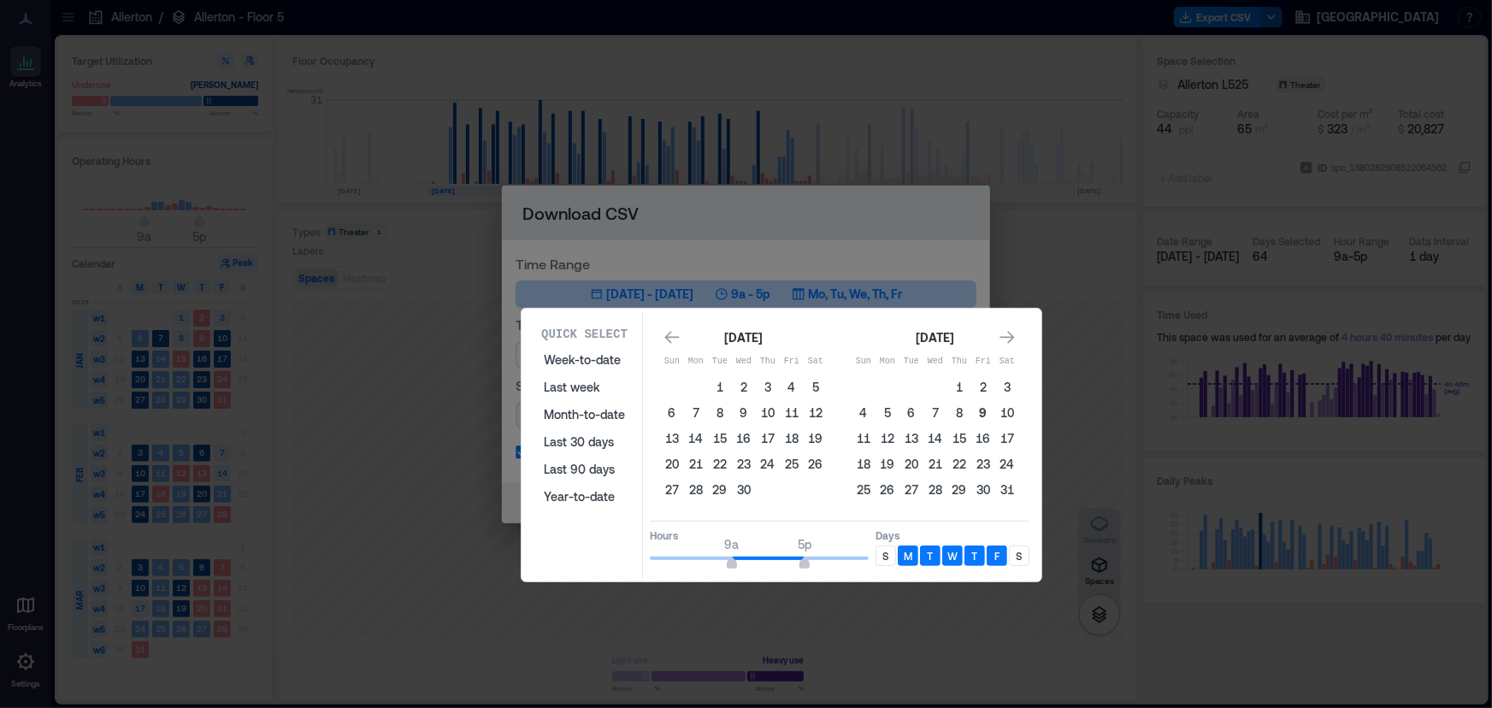
click at [977, 409] on button "9" at bounding box center [983, 413] width 24 height 24
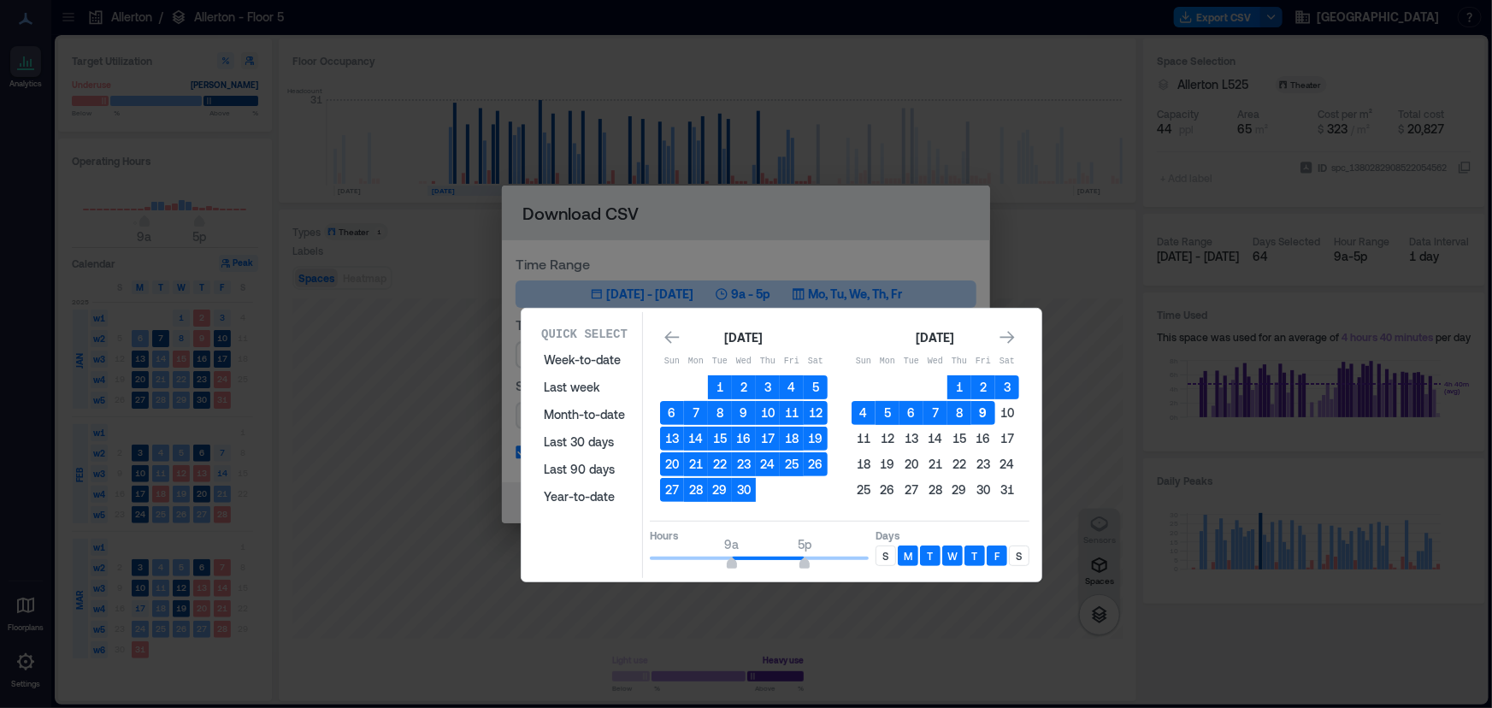
click at [973, 410] on button "9" at bounding box center [983, 413] width 24 height 24
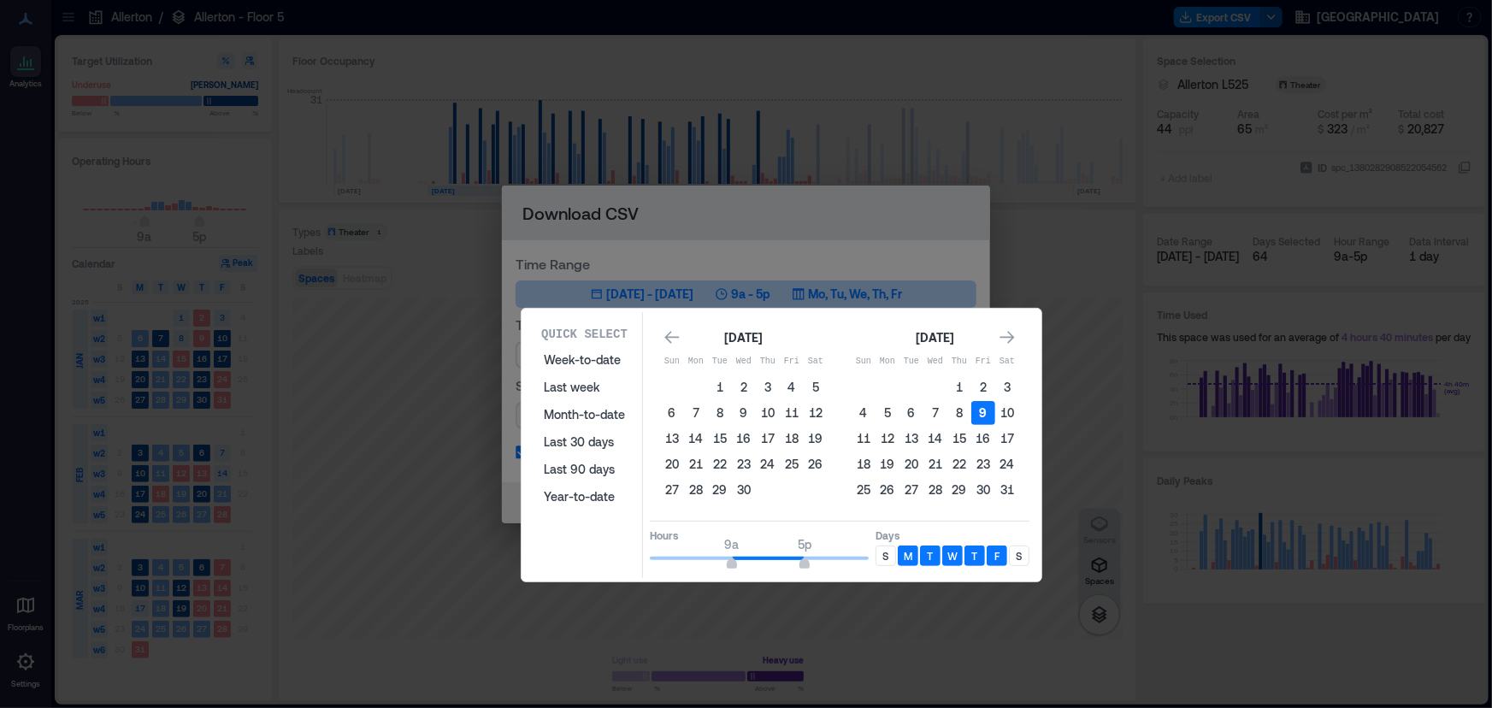
click at [973, 410] on button "9" at bounding box center [983, 413] width 24 height 24
click at [998, 406] on button "10" at bounding box center [1007, 413] width 24 height 24
click at [975, 412] on button "9" at bounding box center [983, 413] width 24 height 24
click at [673, 332] on icon "Go to previous month" at bounding box center [671, 337] width 17 height 17
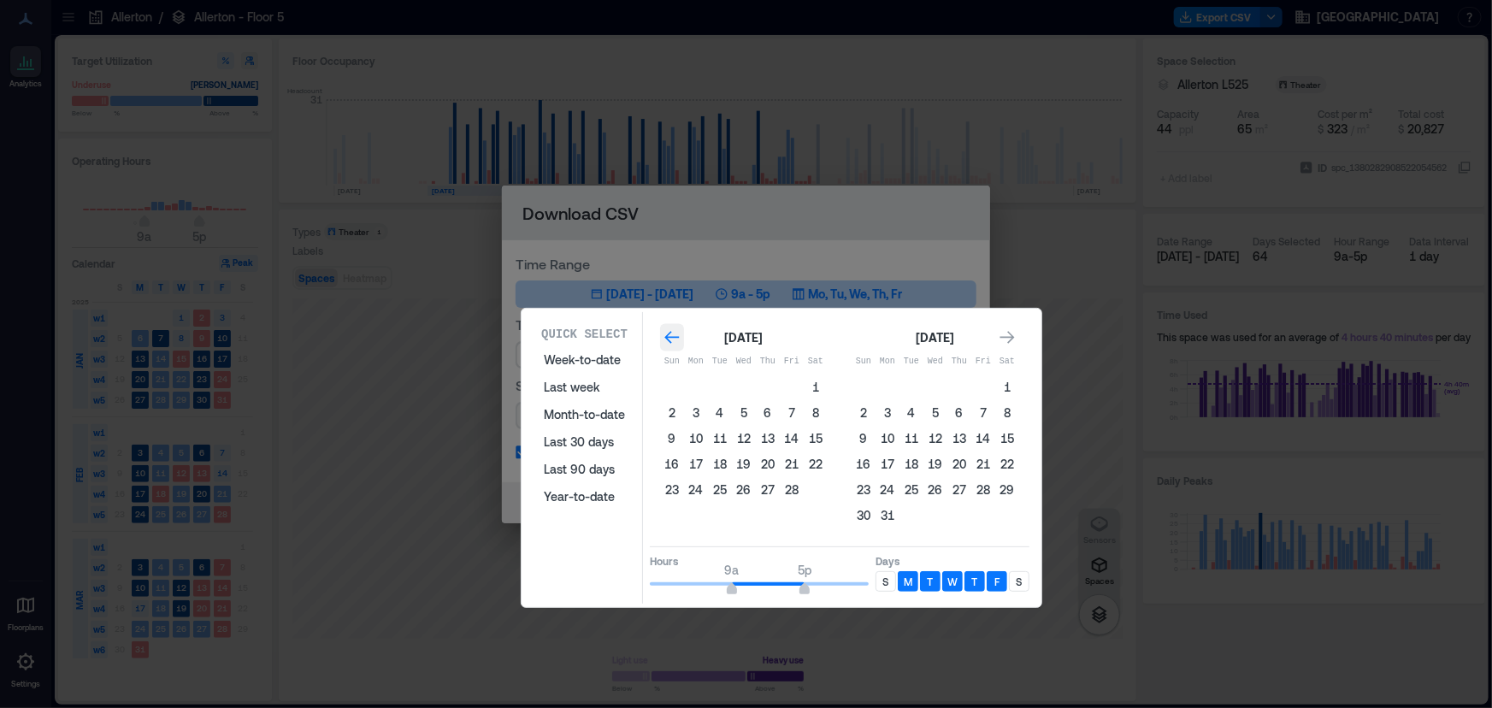
click at [673, 332] on icon "Go to previous month" at bounding box center [671, 337] width 17 height 17
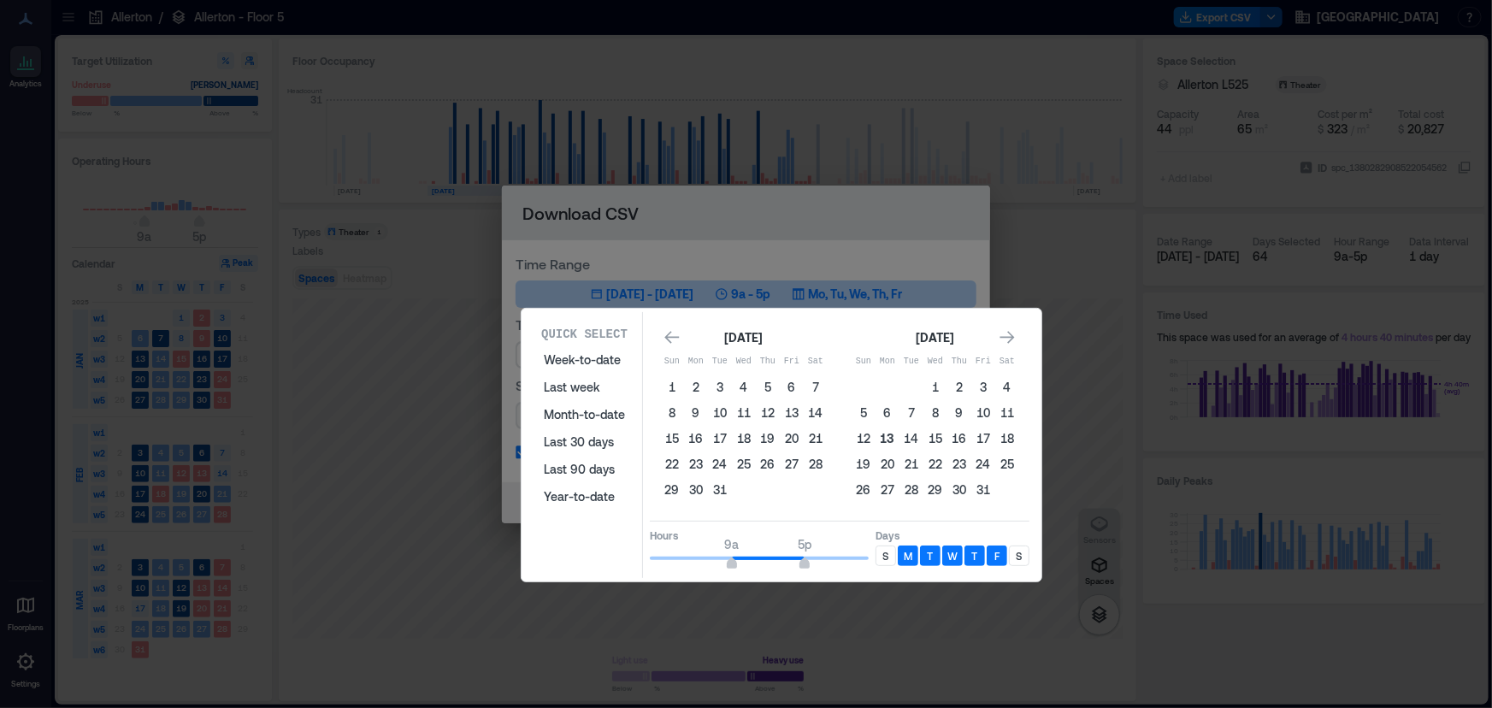
click at [879, 433] on button "13" at bounding box center [888, 439] width 24 height 24
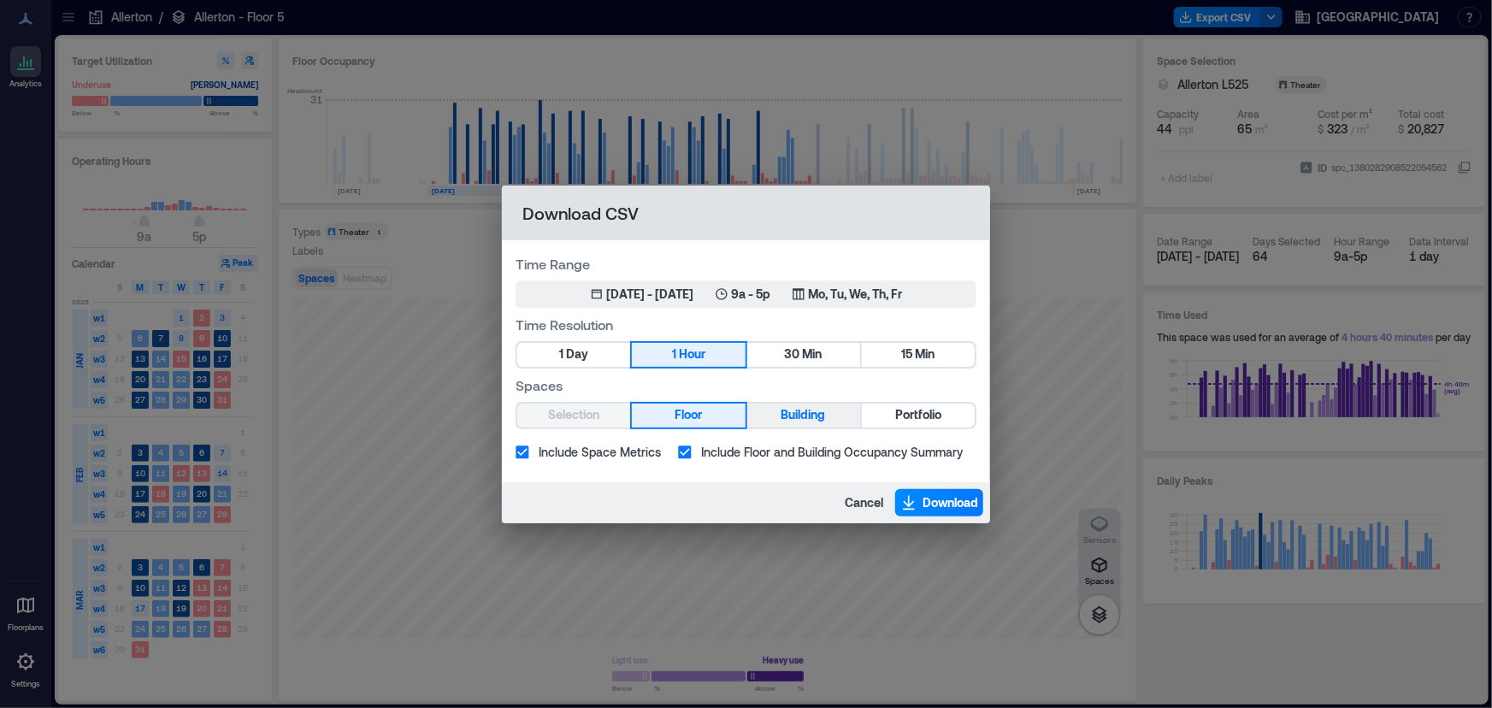
click at [803, 415] on span "Building" at bounding box center [803, 414] width 44 height 21
click at [721, 415] on button "Floor" at bounding box center [688, 416] width 113 height 24
click at [930, 500] on span "Download" at bounding box center [951, 502] width 56 height 17
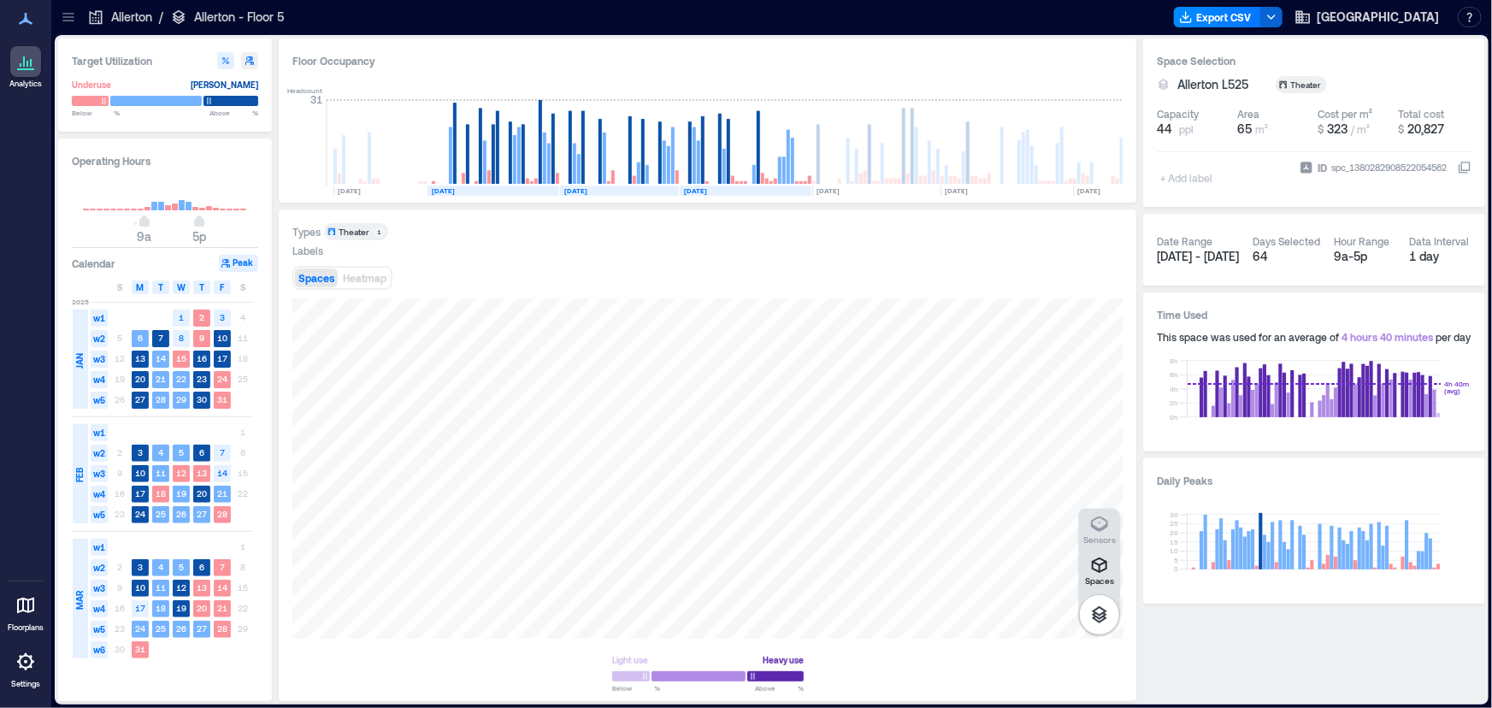
click at [481, 191] on rect at bounding box center [493, 191] width 132 height 10
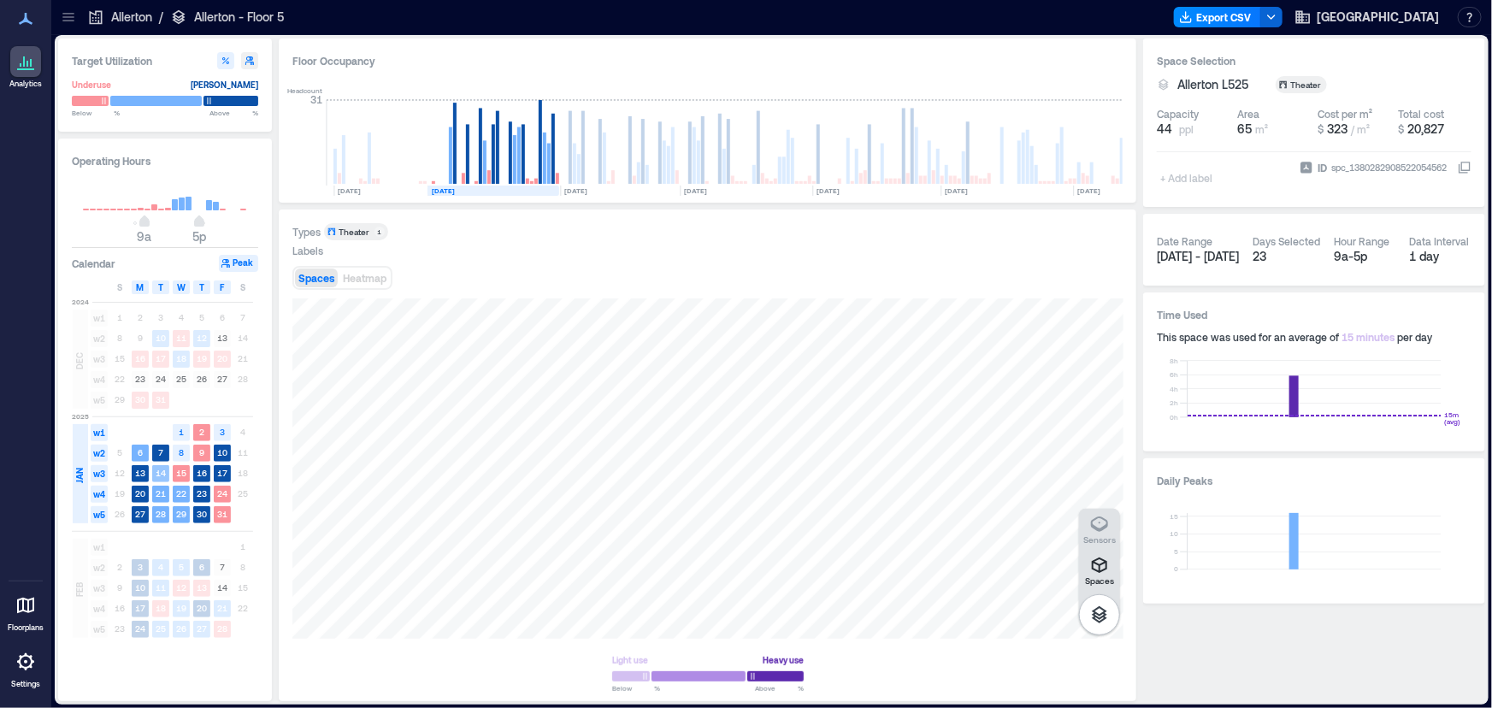
click at [158, 465] on rect at bounding box center [160, 473] width 17 height 17
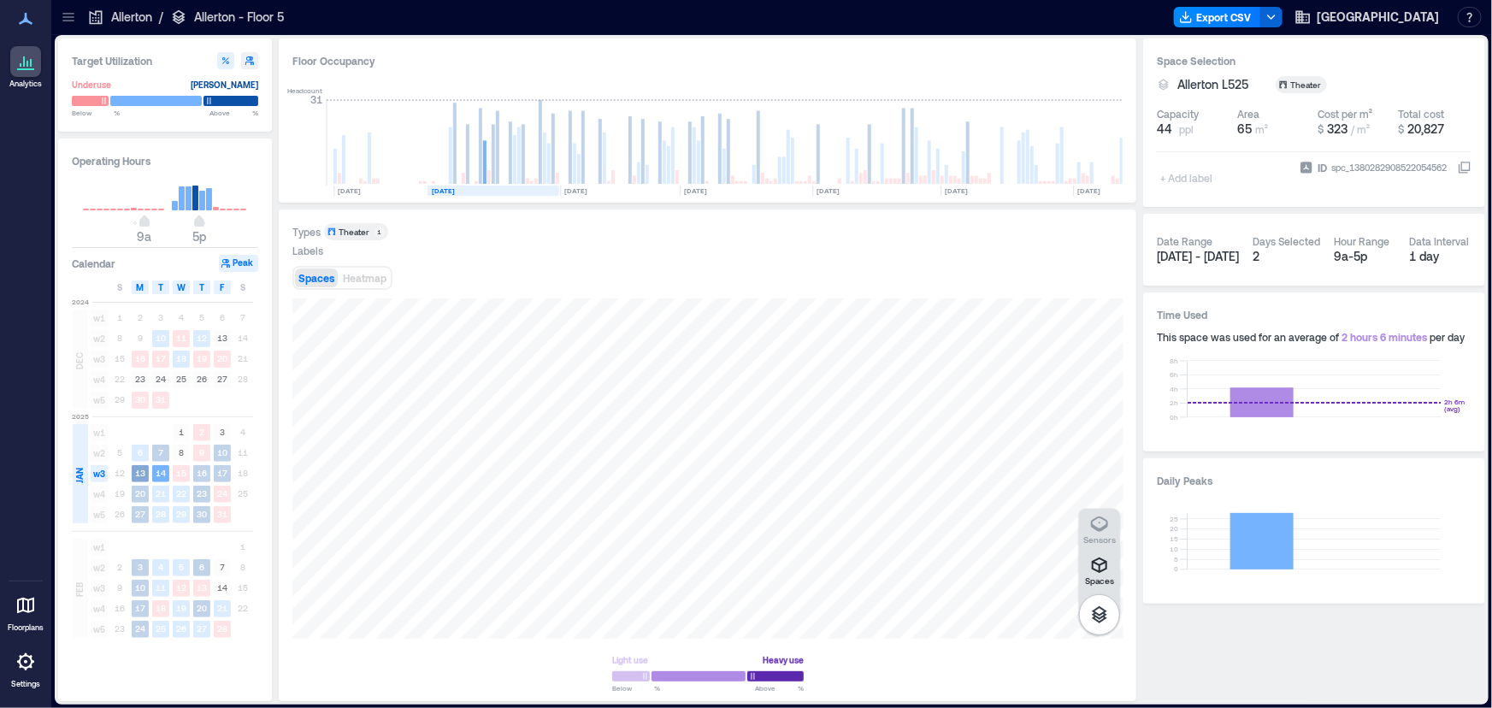
click at [139, 468] on text "13" at bounding box center [140, 473] width 10 height 10
